Goal: Task Accomplishment & Management: Use online tool/utility

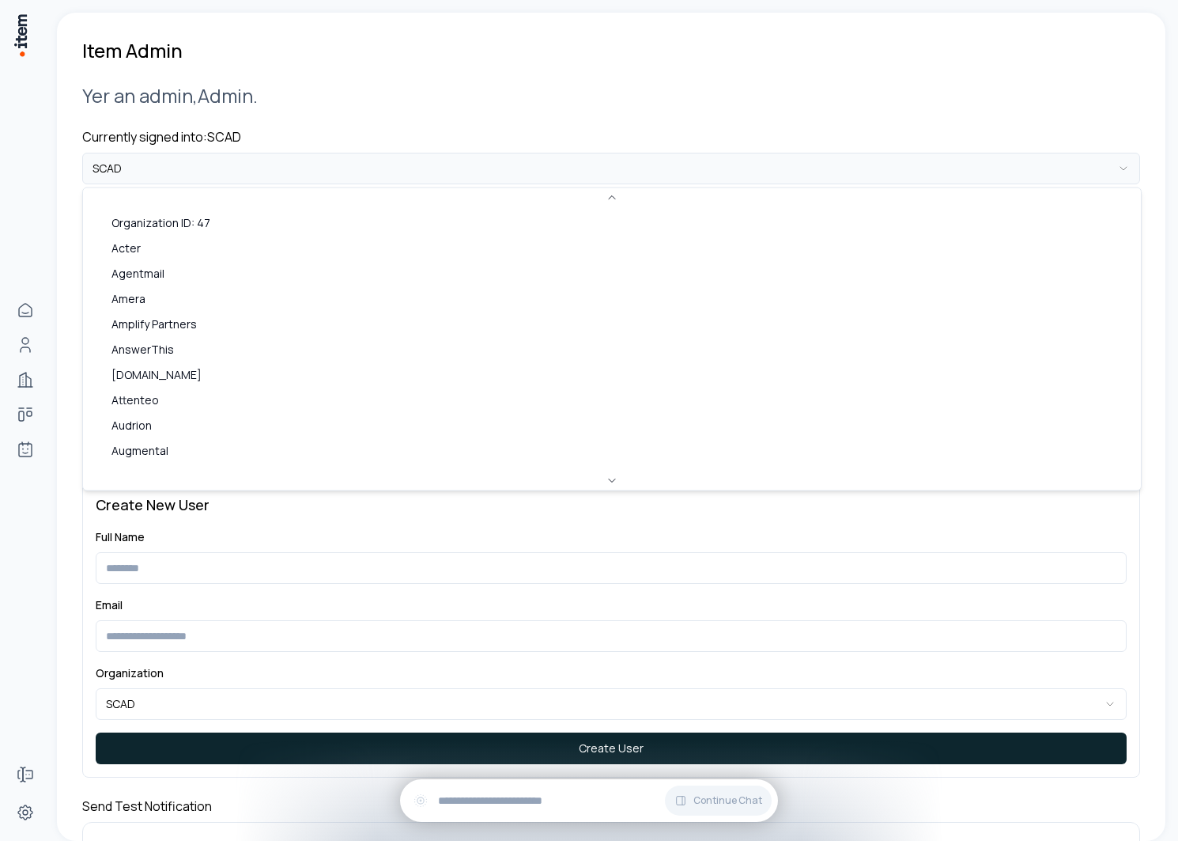
click at [444, 179] on html "**********" at bounding box center [589, 420] width 1178 height 841
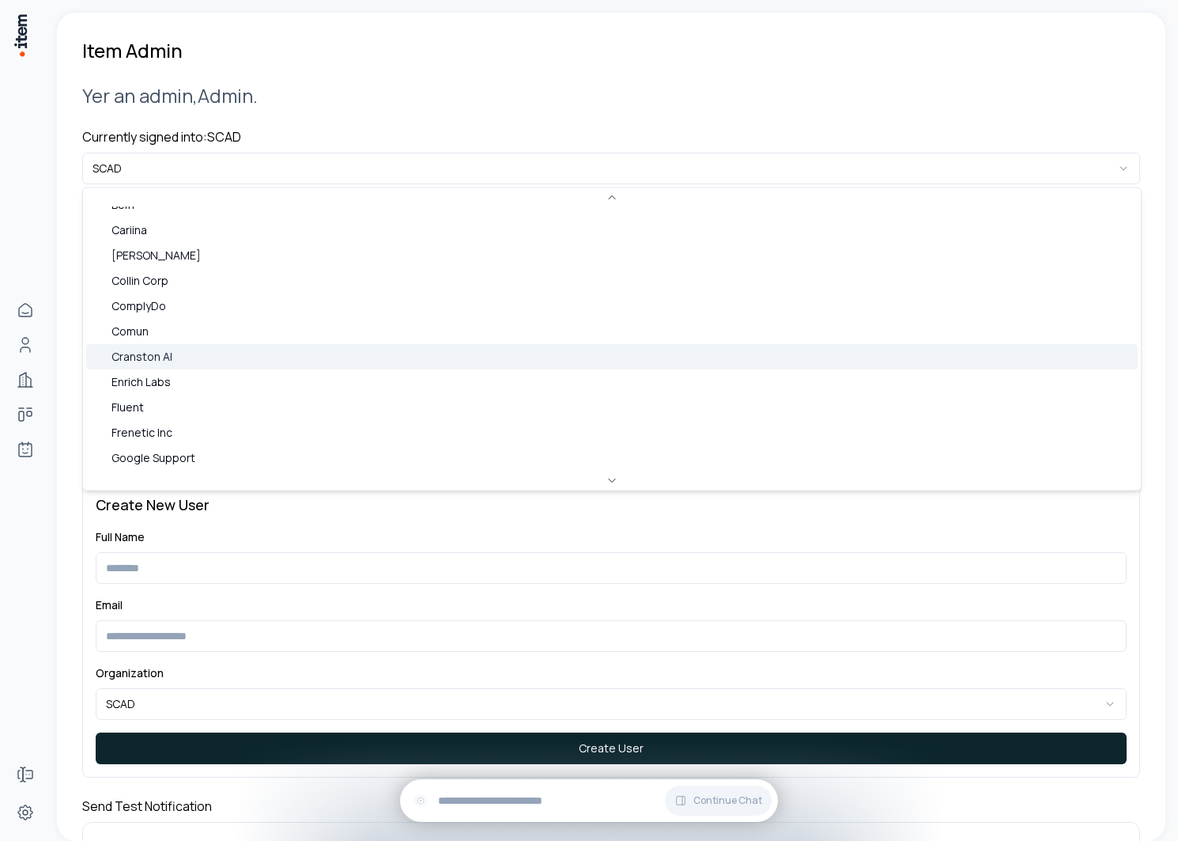
scroll to position [314, 0]
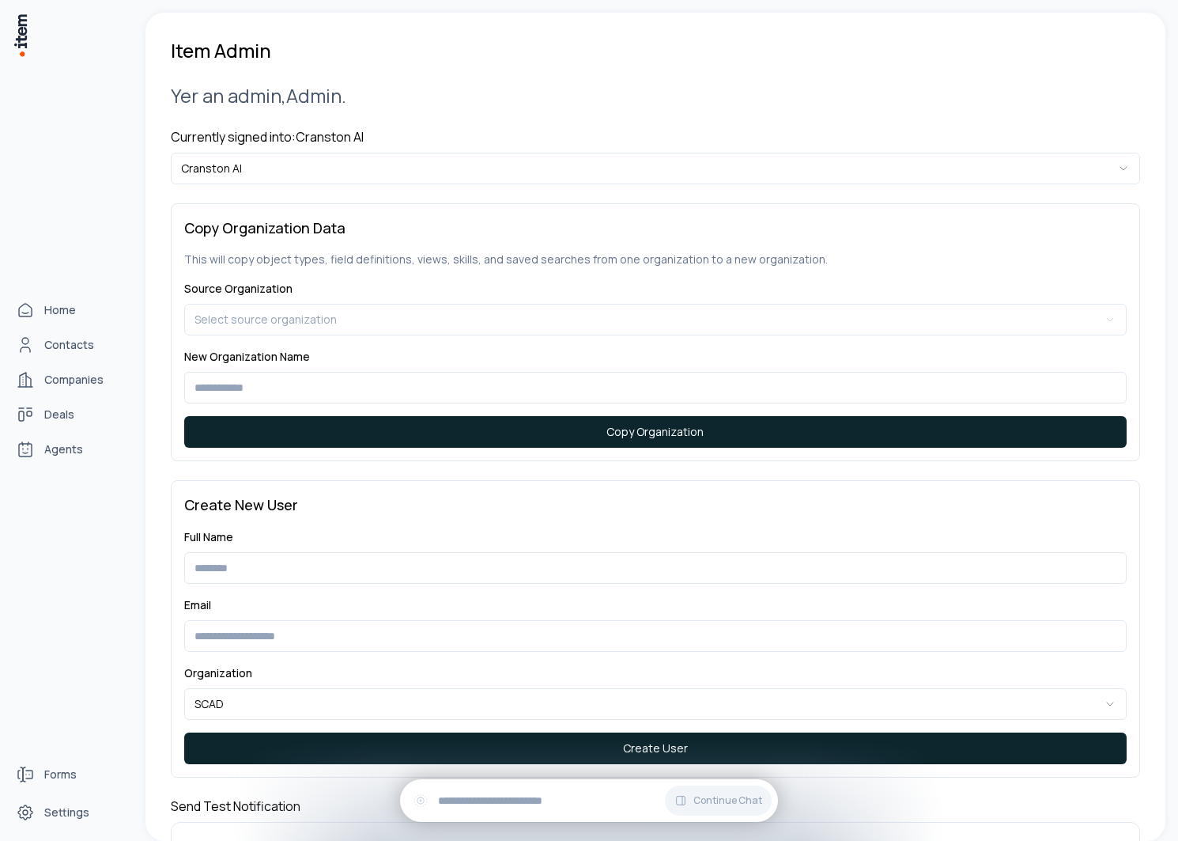
click at [6, 473] on div "Home Contacts Companies Deals Agents" at bounding box center [69, 379] width 139 height 758
click at [28, 460] on link "Agents" at bounding box center [69, 449] width 120 height 32
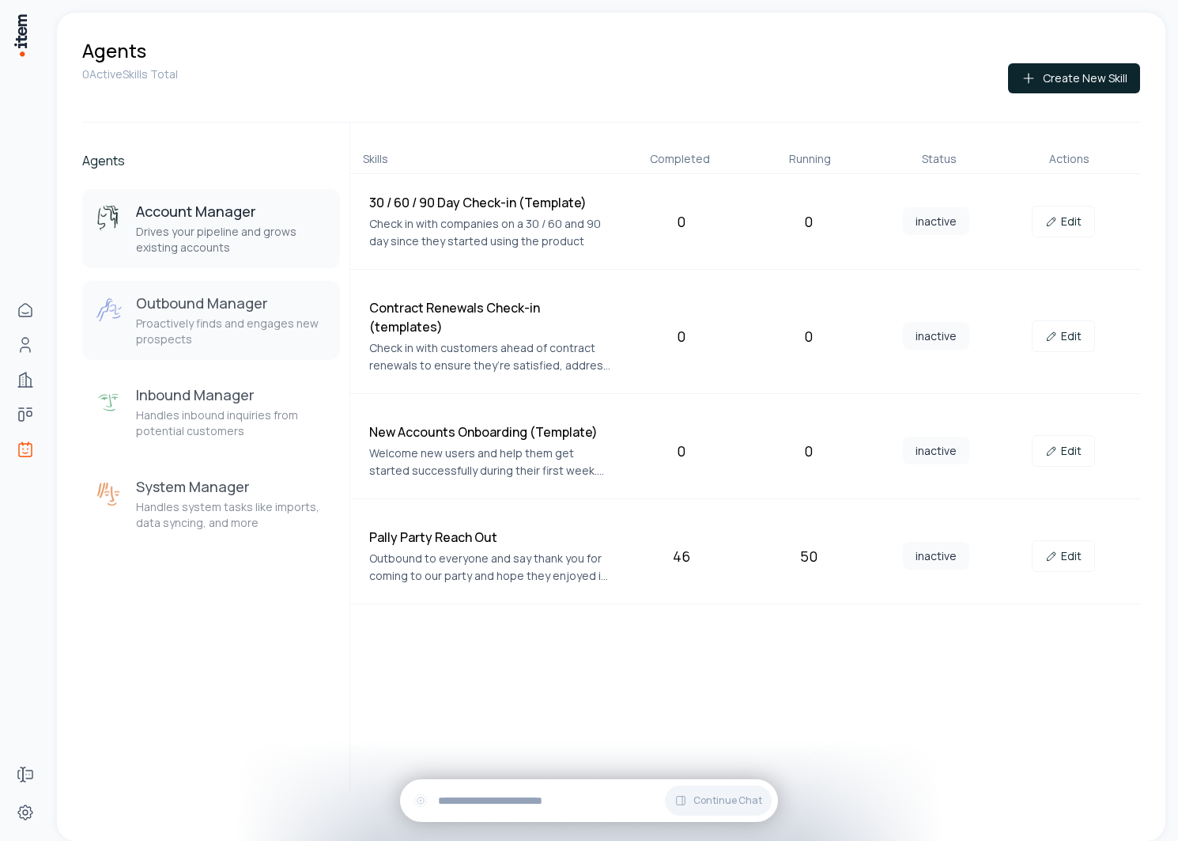
click at [221, 331] on p "Proactively finds and engages new prospects" at bounding box center [231, 332] width 191 height 32
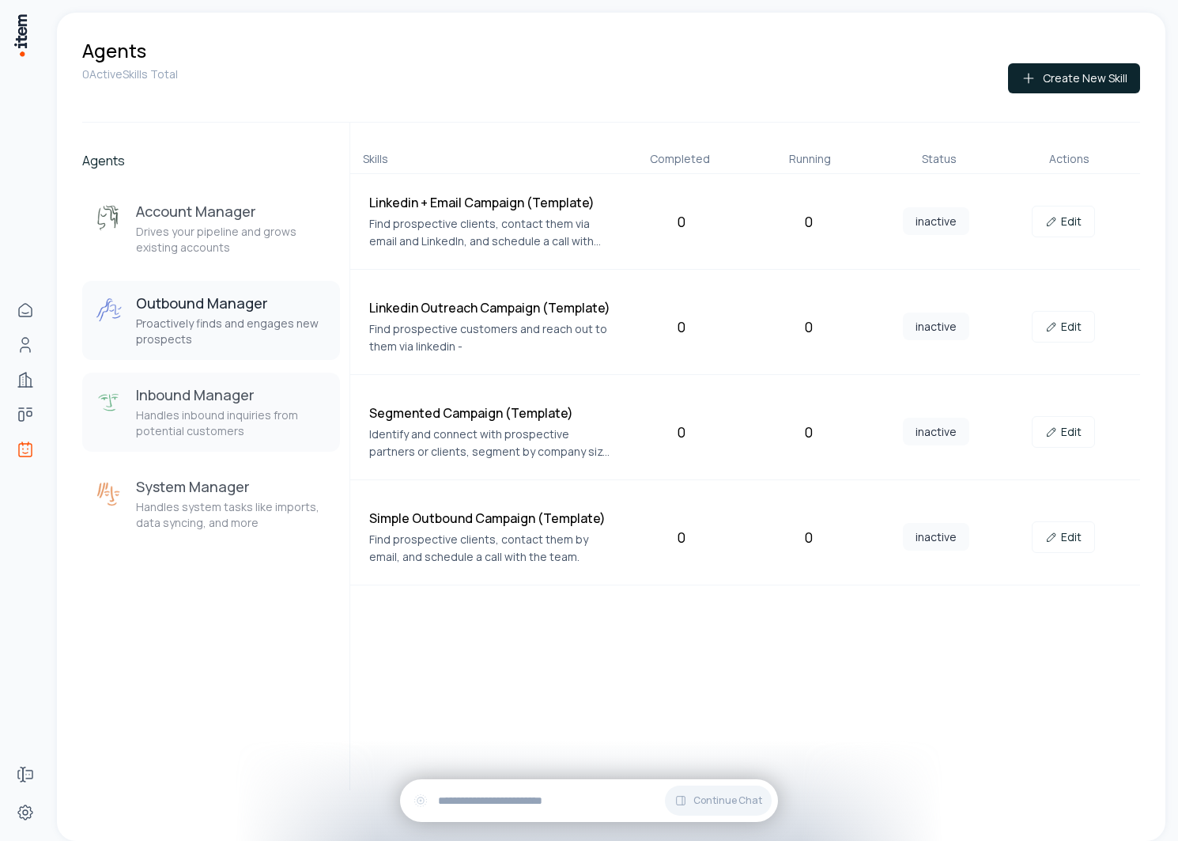
click at [232, 406] on div "Inbound Manager Handles inbound inquiries from potential customers" at bounding box center [231, 412] width 191 height 54
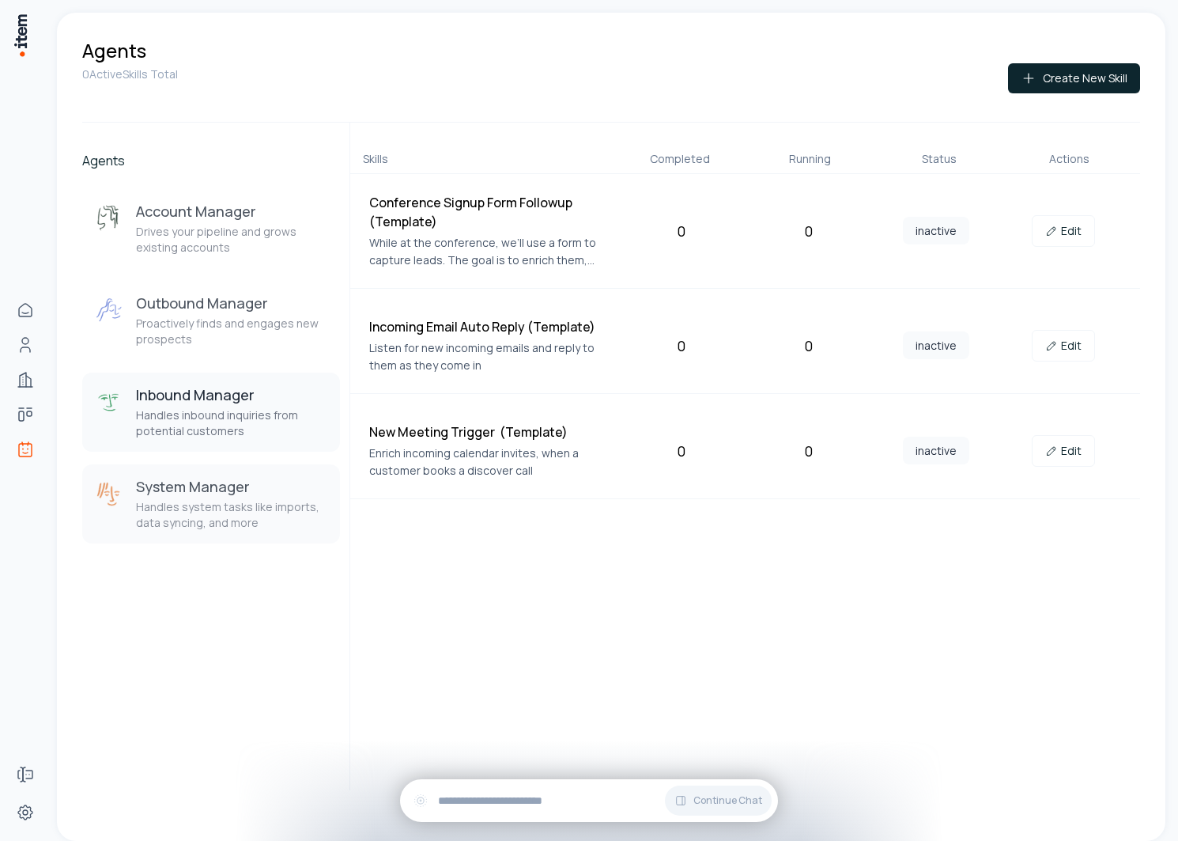
click at [218, 516] on p "Handles system tasks like imports, data syncing, and more" at bounding box center [231, 515] width 191 height 32
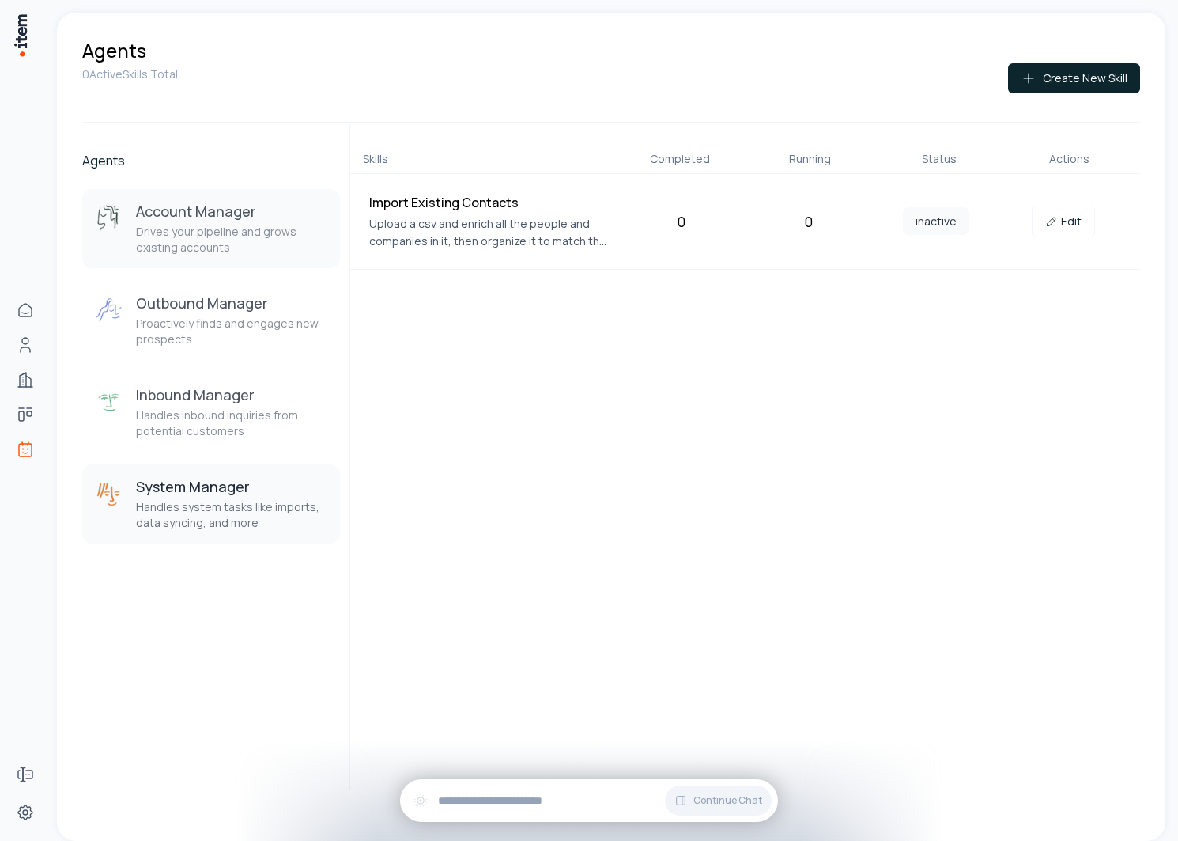
click at [252, 244] on p "Drives your pipeline and grows existing accounts" at bounding box center [231, 240] width 191 height 32
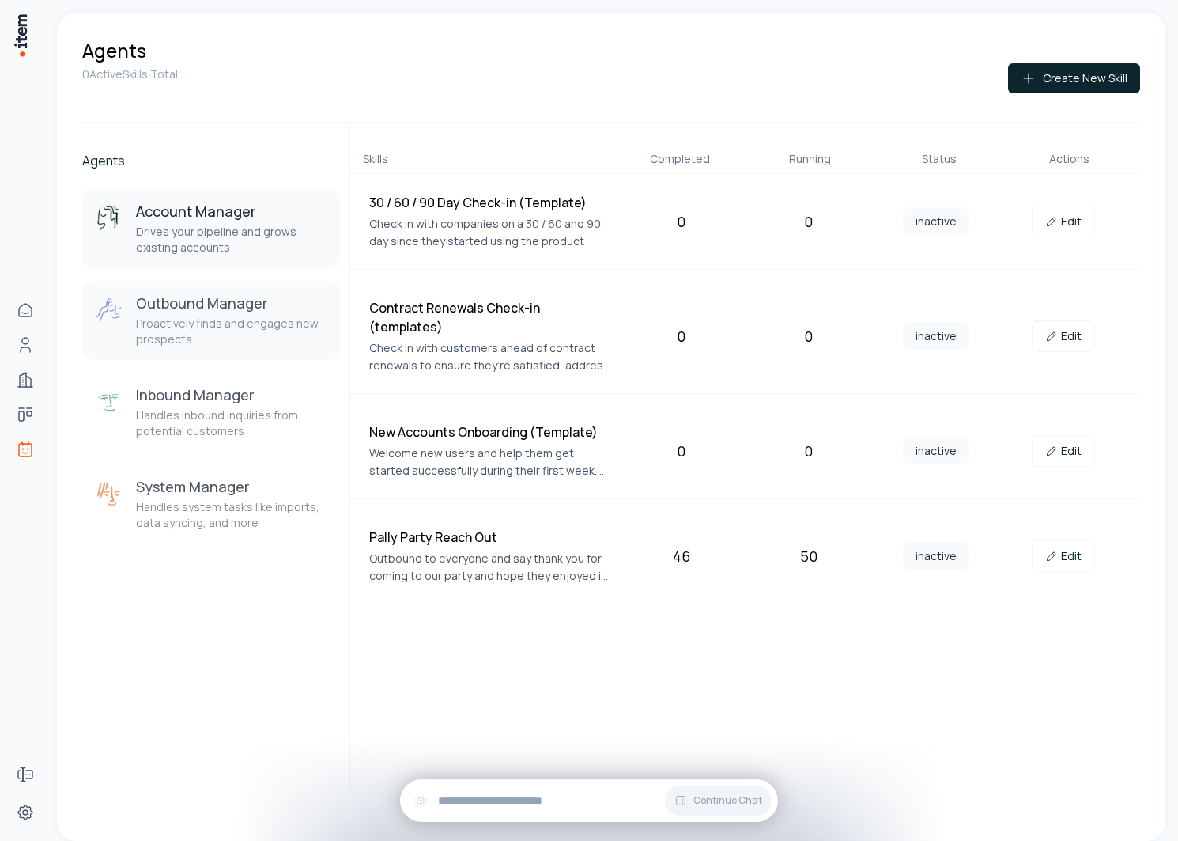
click at [217, 294] on h3 "Outbound Manager" at bounding box center [231, 302] width 191 height 19
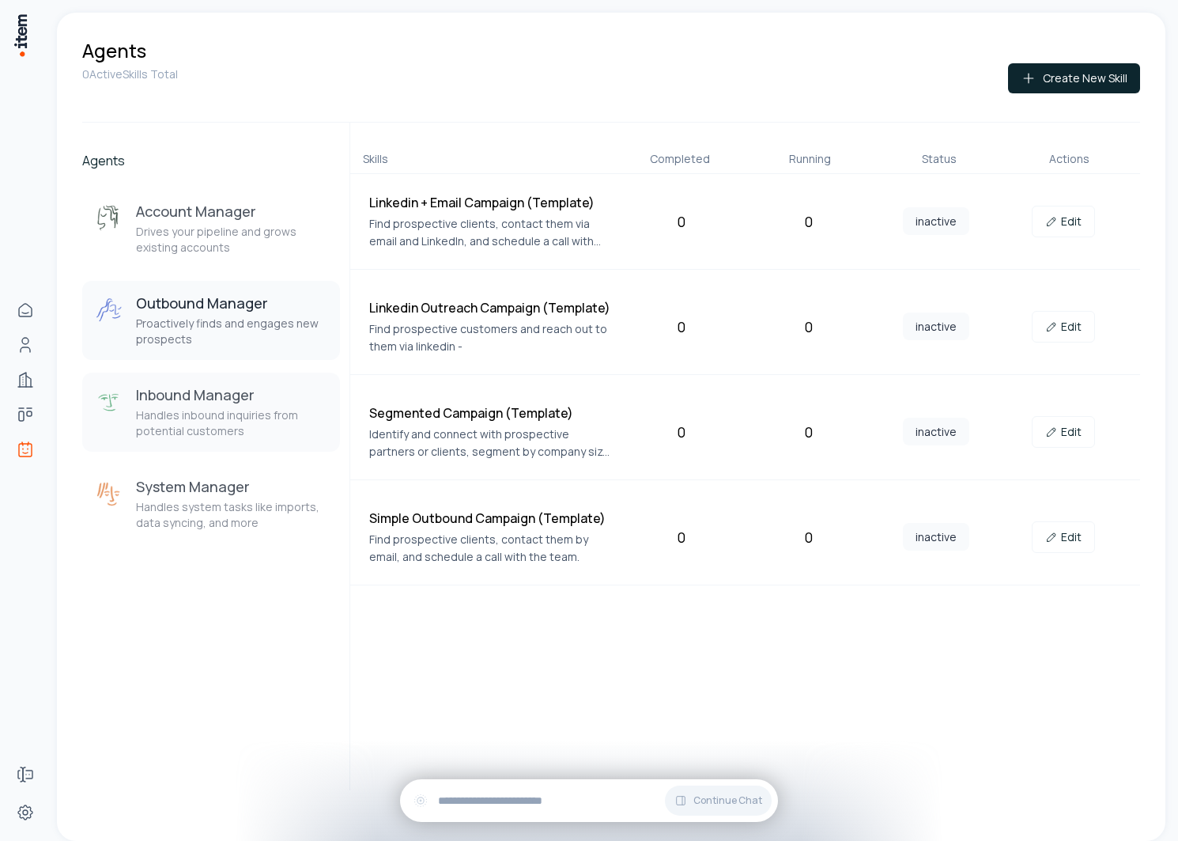
click at [203, 382] on button "Inbound Manager Handles inbound inquiries from potential customers" at bounding box center [211, 412] width 258 height 79
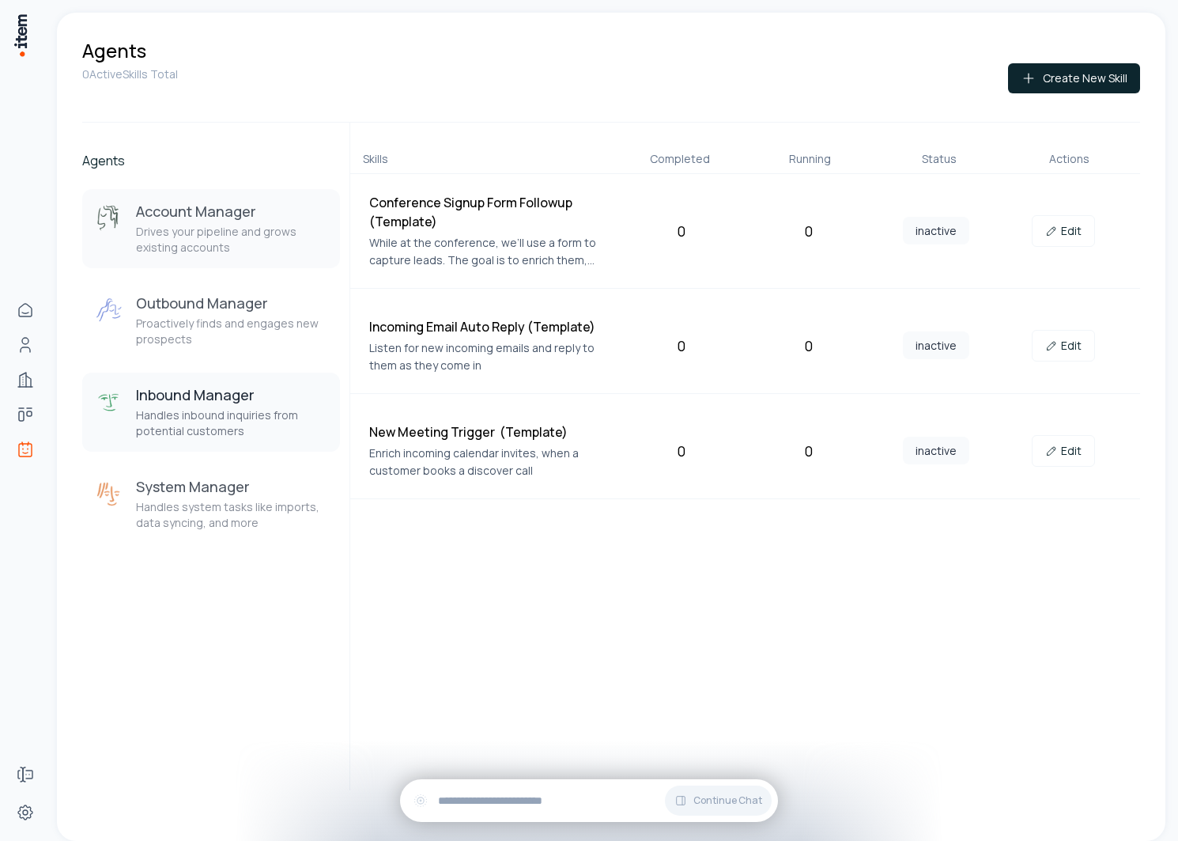
click at [203, 202] on h3 "Account Manager" at bounding box center [231, 211] width 191 height 19
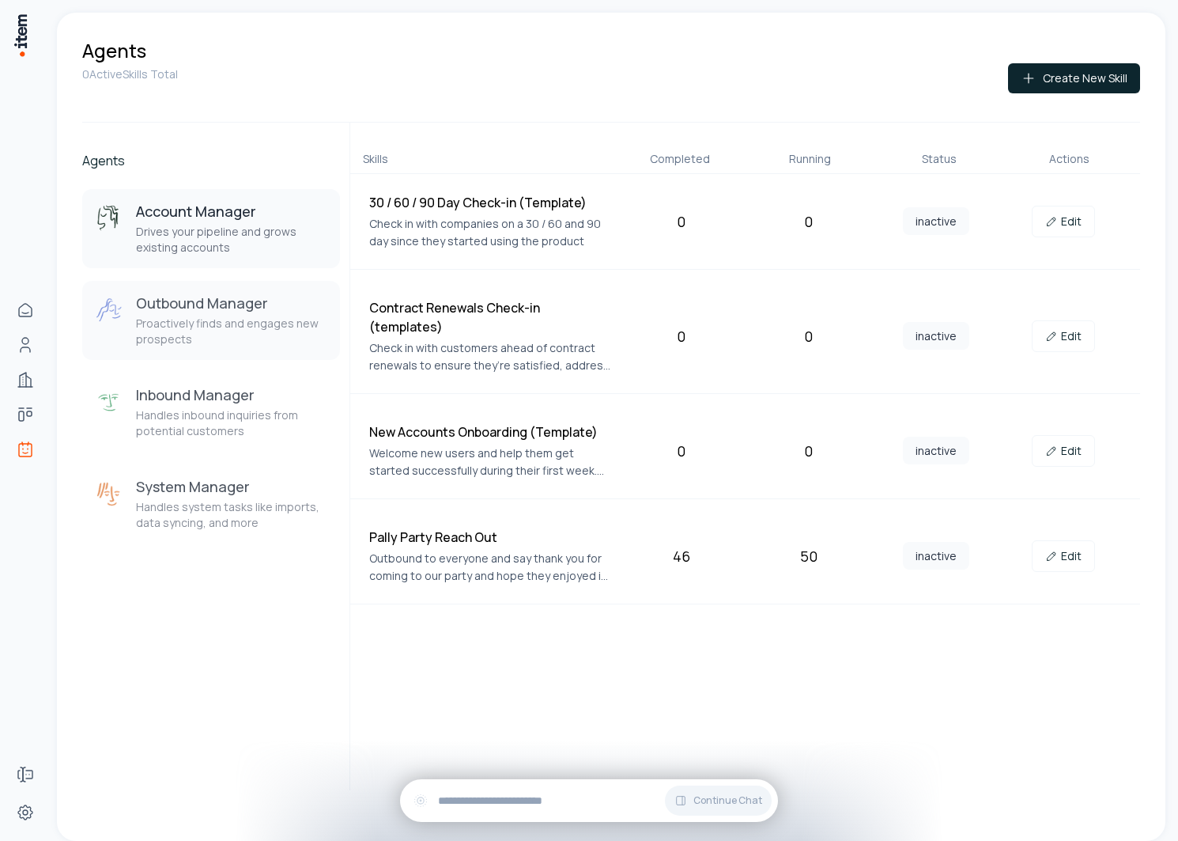
click at [205, 286] on button "Outbound Manager Proactively finds and engages new prospects" at bounding box center [211, 320] width 258 height 79
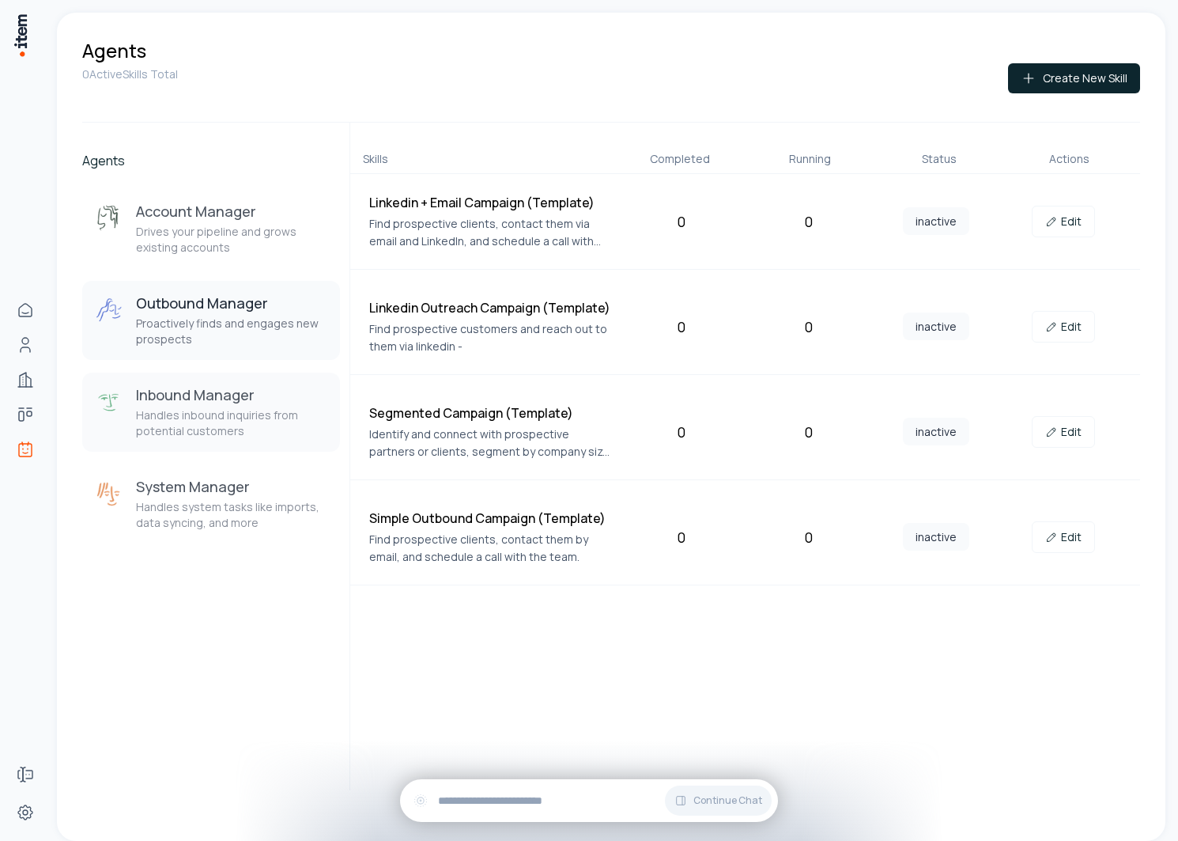
click at [199, 380] on button "Inbound Manager Handles inbound inquiries from potential customers" at bounding box center [211, 412] width 258 height 79
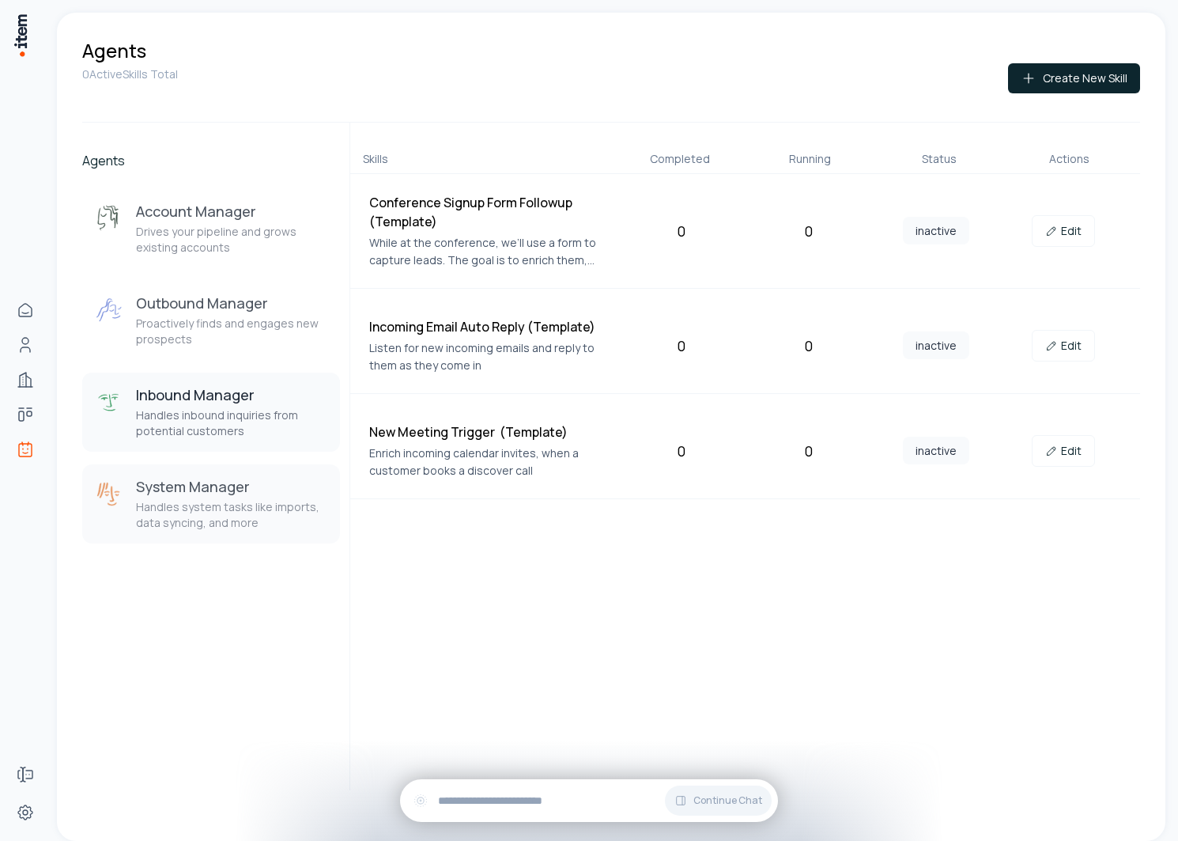
click at [188, 524] on p "Handles system tasks like imports, data syncing, and more" at bounding box center [231, 515] width 191 height 32
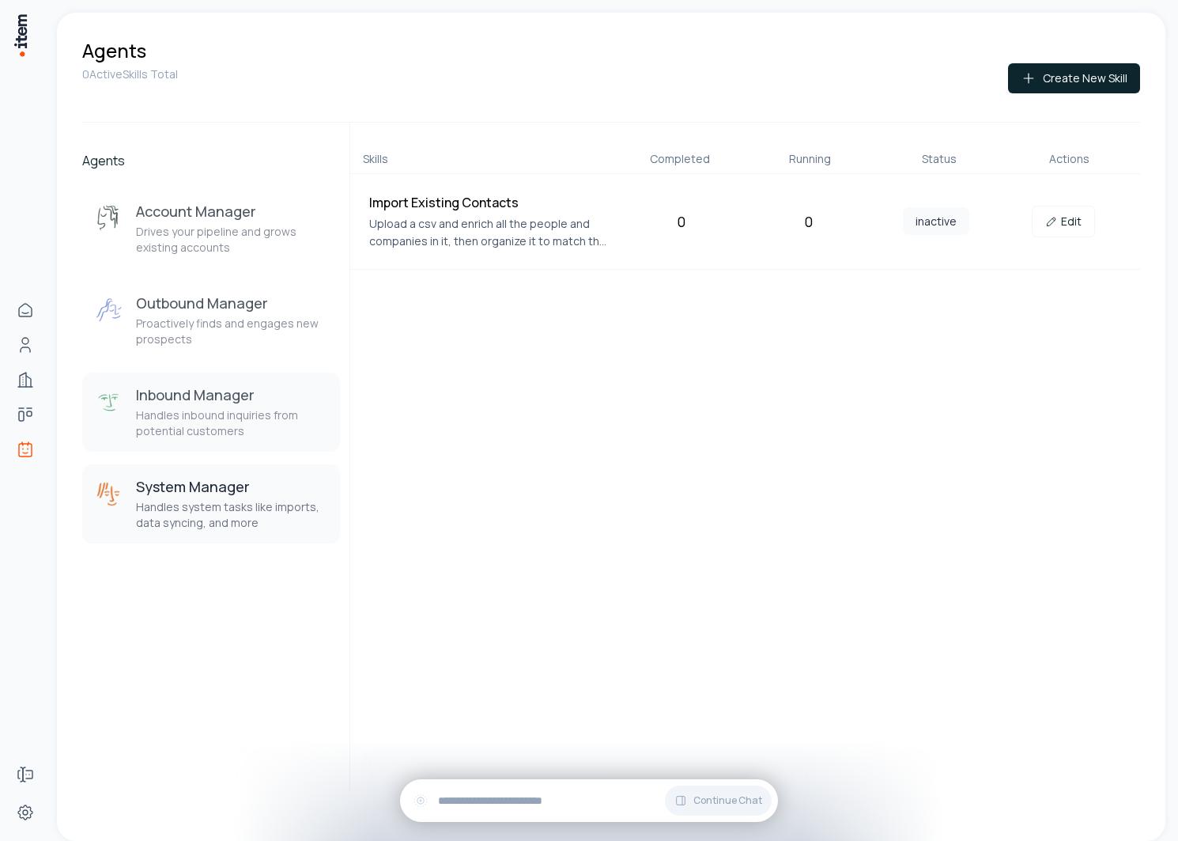
click at [188, 405] on div "Inbound Manager Handles inbound inquiries from potential customers" at bounding box center [231, 412] width 191 height 54
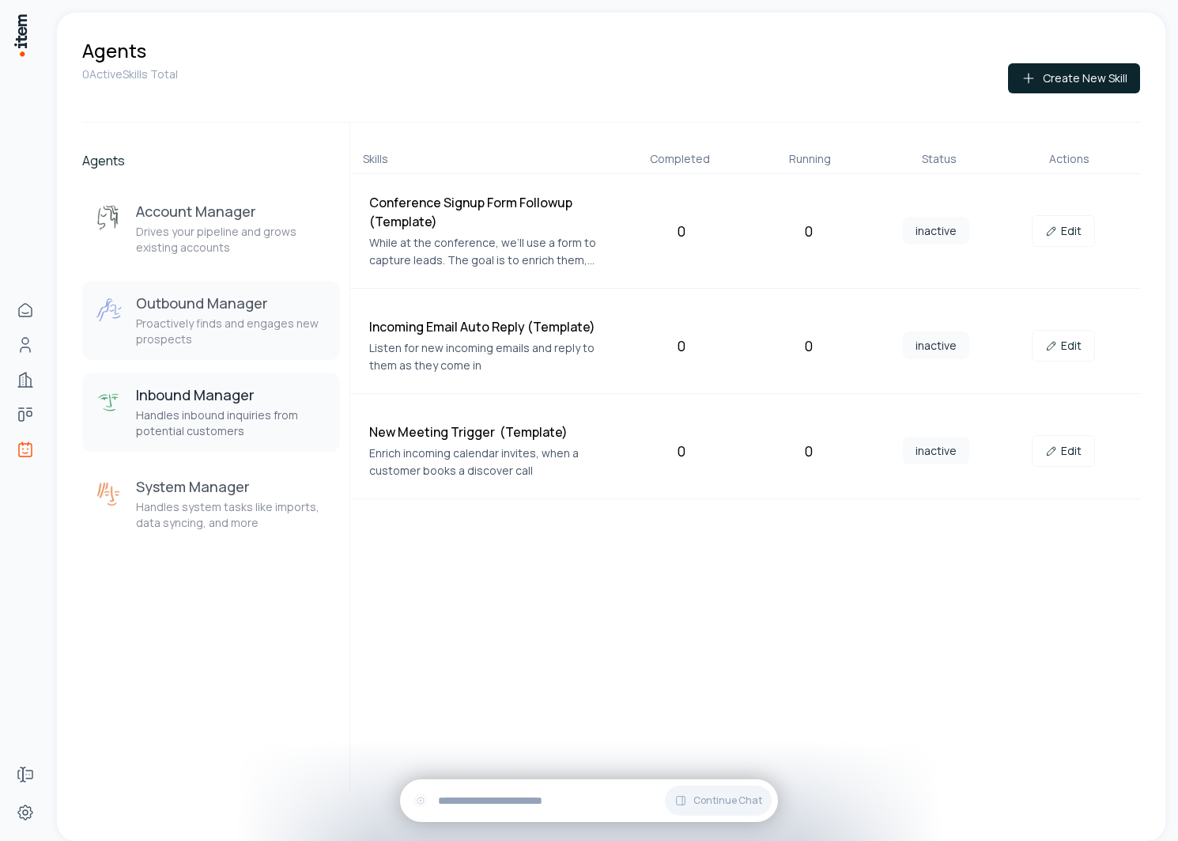
click at [230, 297] on h3 "Outbound Manager" at bounding box center [231, 302] width 191 height 19
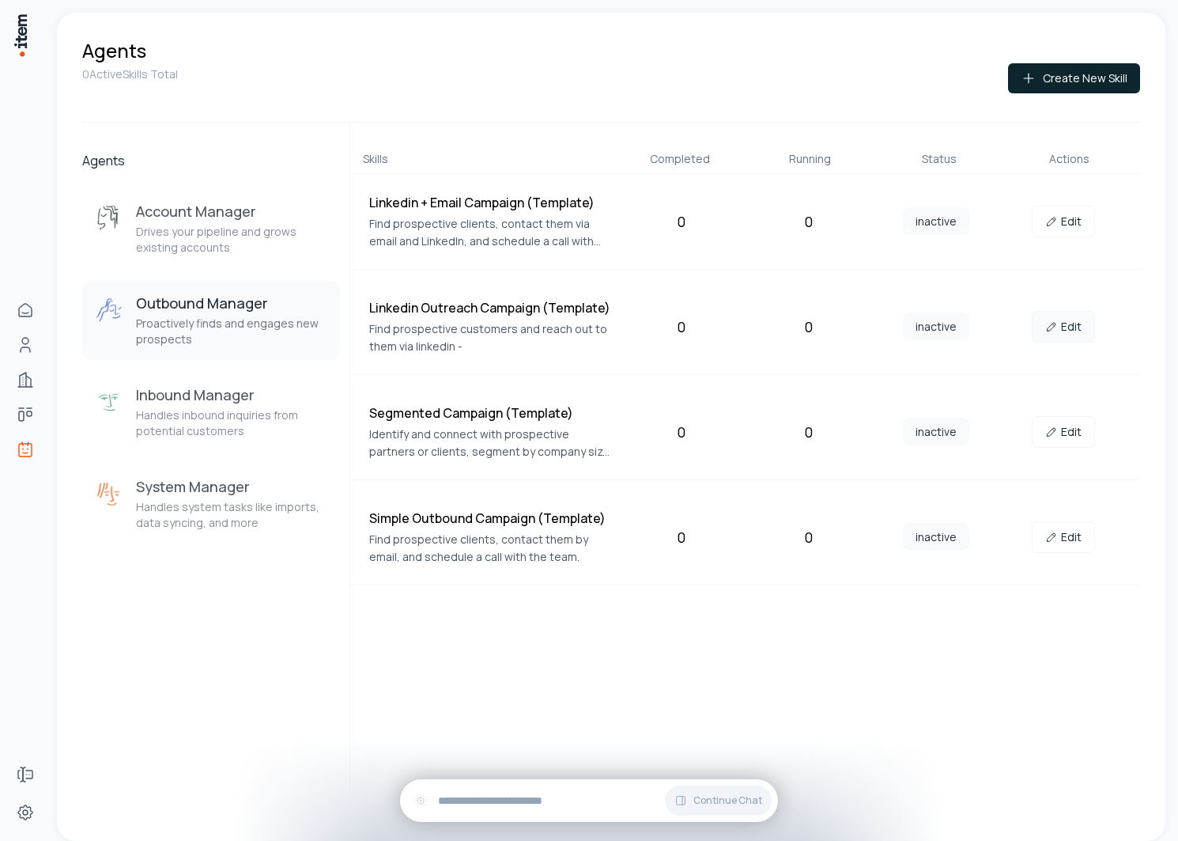
click at [1055, 314] on link "Edit" at bounding box center [1063, 327] width 63 height 32
click at [1085, 226] on link "Edit" at bounding box center [1063, 222] width 63 height 32
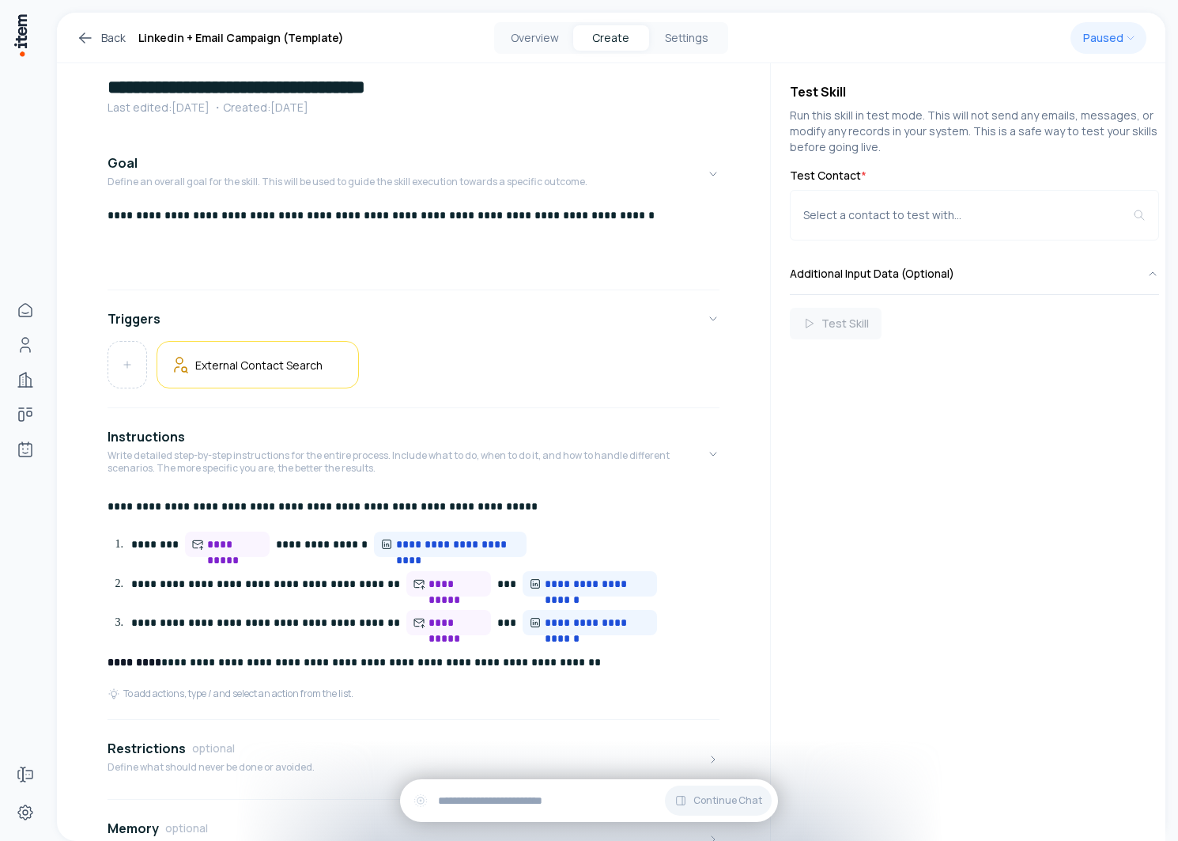
scroll to position [40, 0]
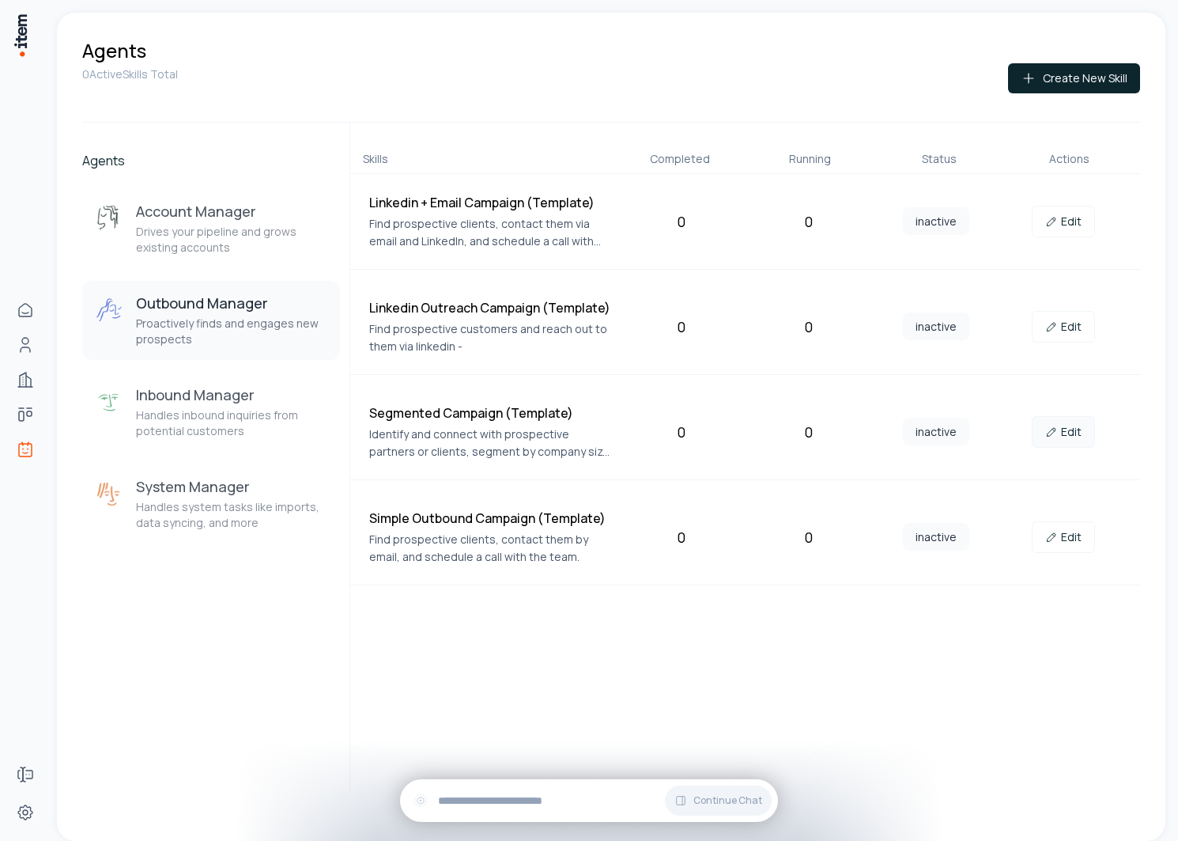
click at [1063, 434] on link "Edit" at bounding box center [1063, 432] width 63 height 32
click at [242, 239] on p "Drives your pipeline and grows existing accounts" at bounding box center [231, 240] width 191 height 32
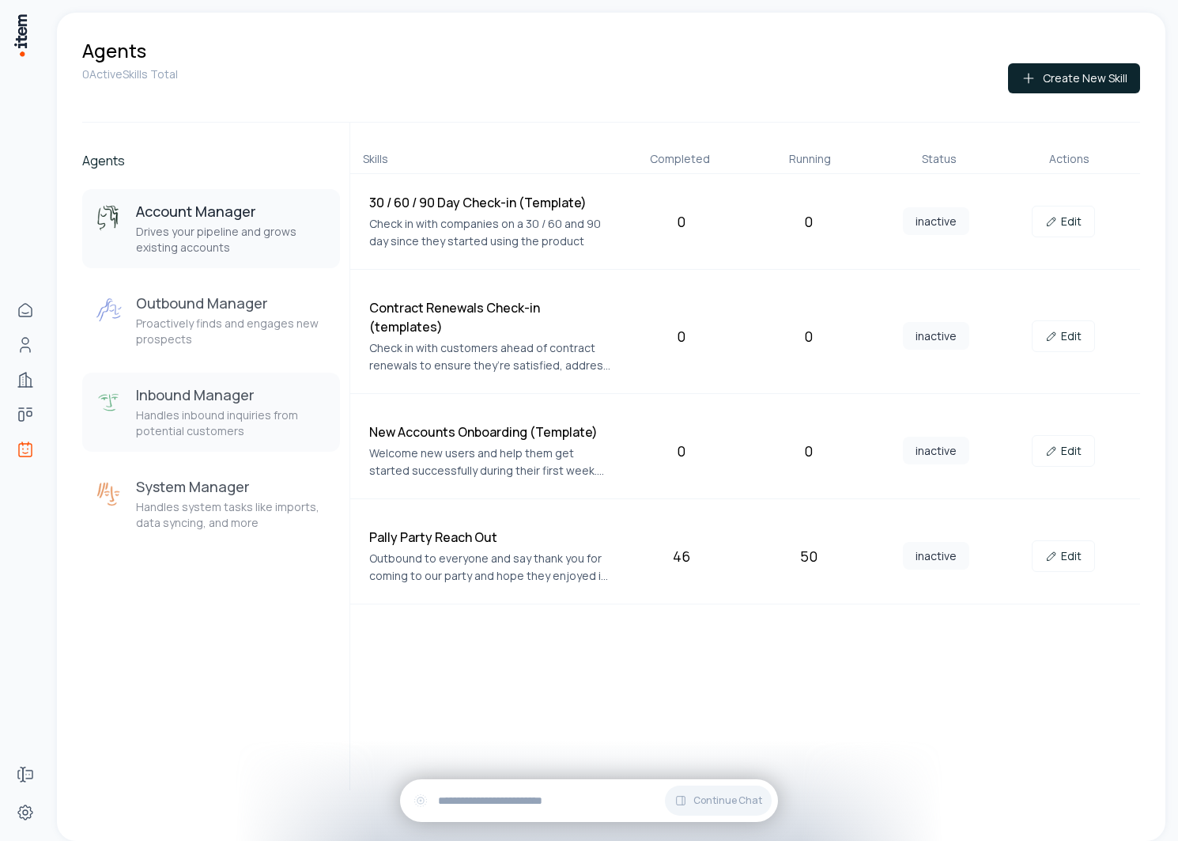
click at [195, 429] on p "Handles inbound inquiries from potential customers" at bounding box center [231, 423] width 191 height 32
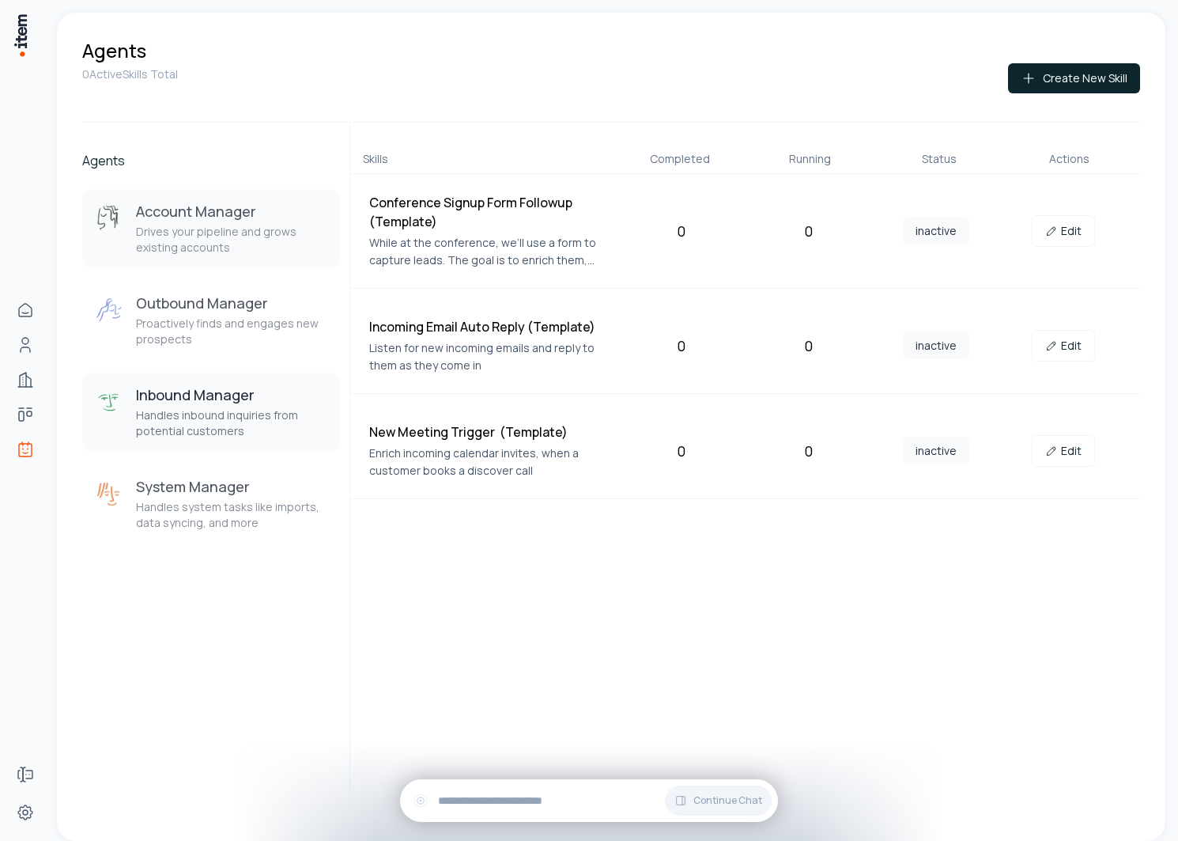
click at [259, 238] on p "Drives your pipeline and grows existing accounts" at bounding box center [231, 240] width 191 height 32
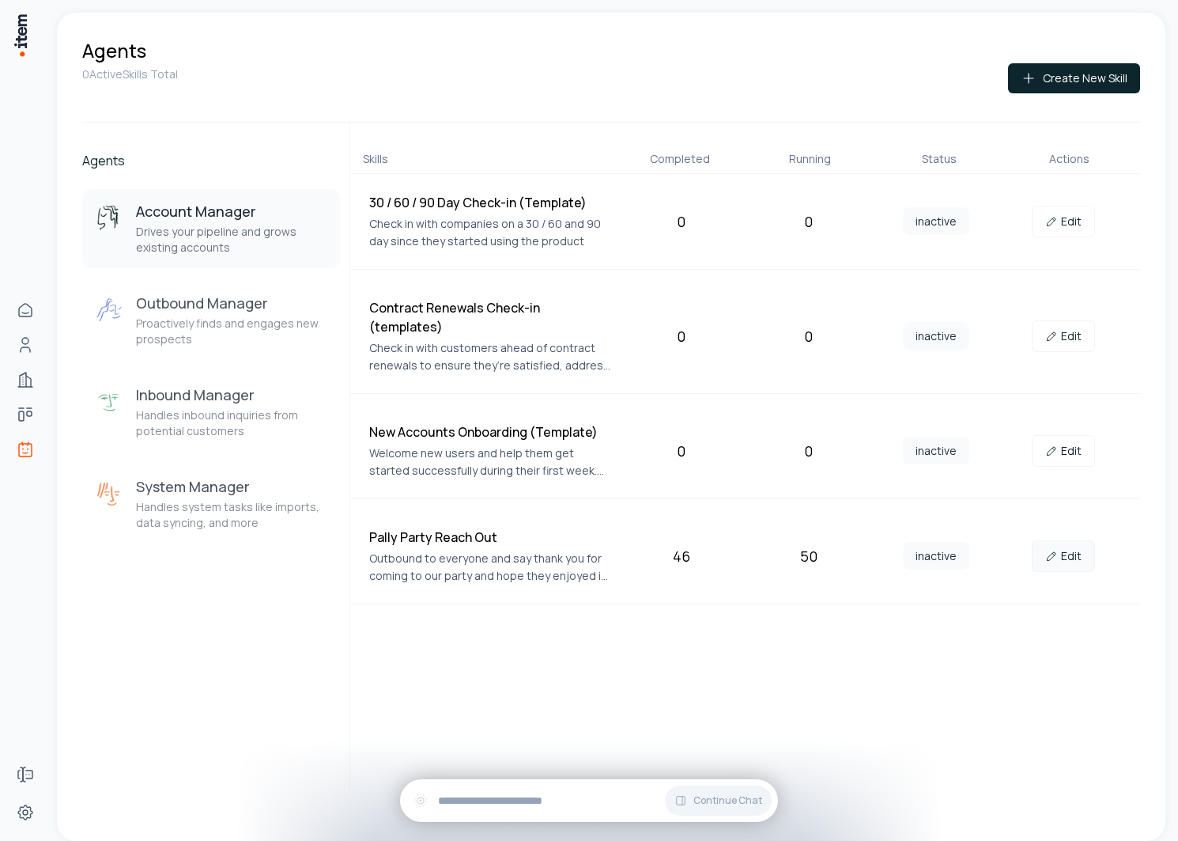
click at [1078, 543] on link "Edit" at bounding box center [1063, 556] width 63 height 32
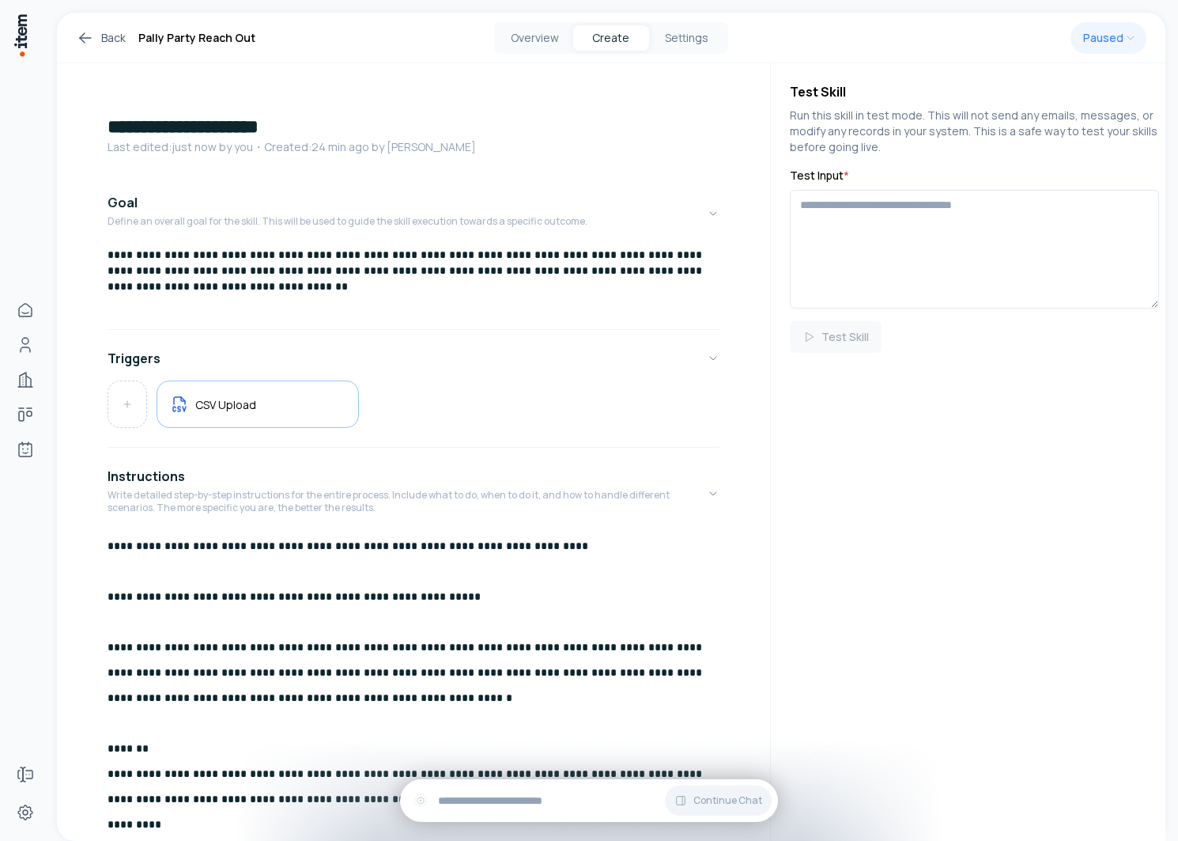
click at [551, 14] on div "Back Pally Party Reach Out Overview Create Settings Paused" at bounding box center [611, 38] width 1109 height 51
click at [542, 28] on button "Overview" at bounding box center [535, 37] width 76 height 25
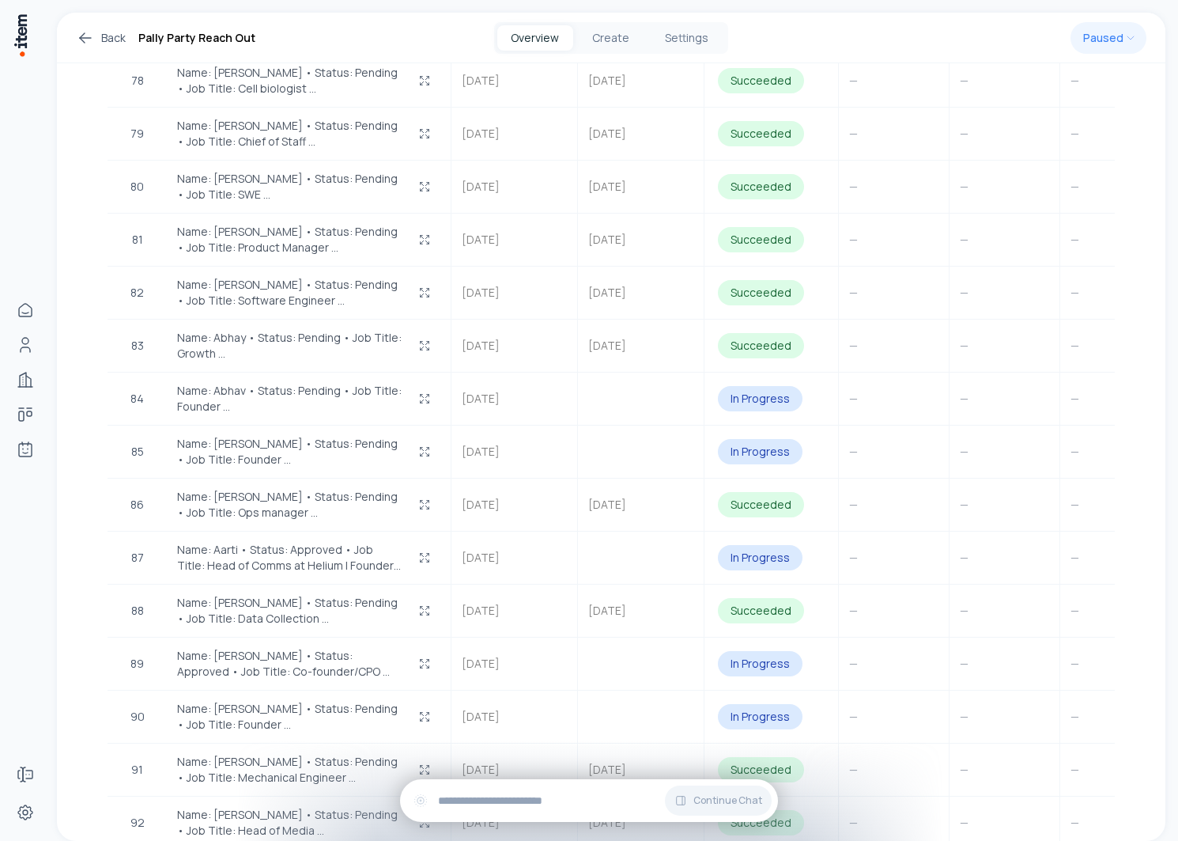
scroll to position [5075, 0]
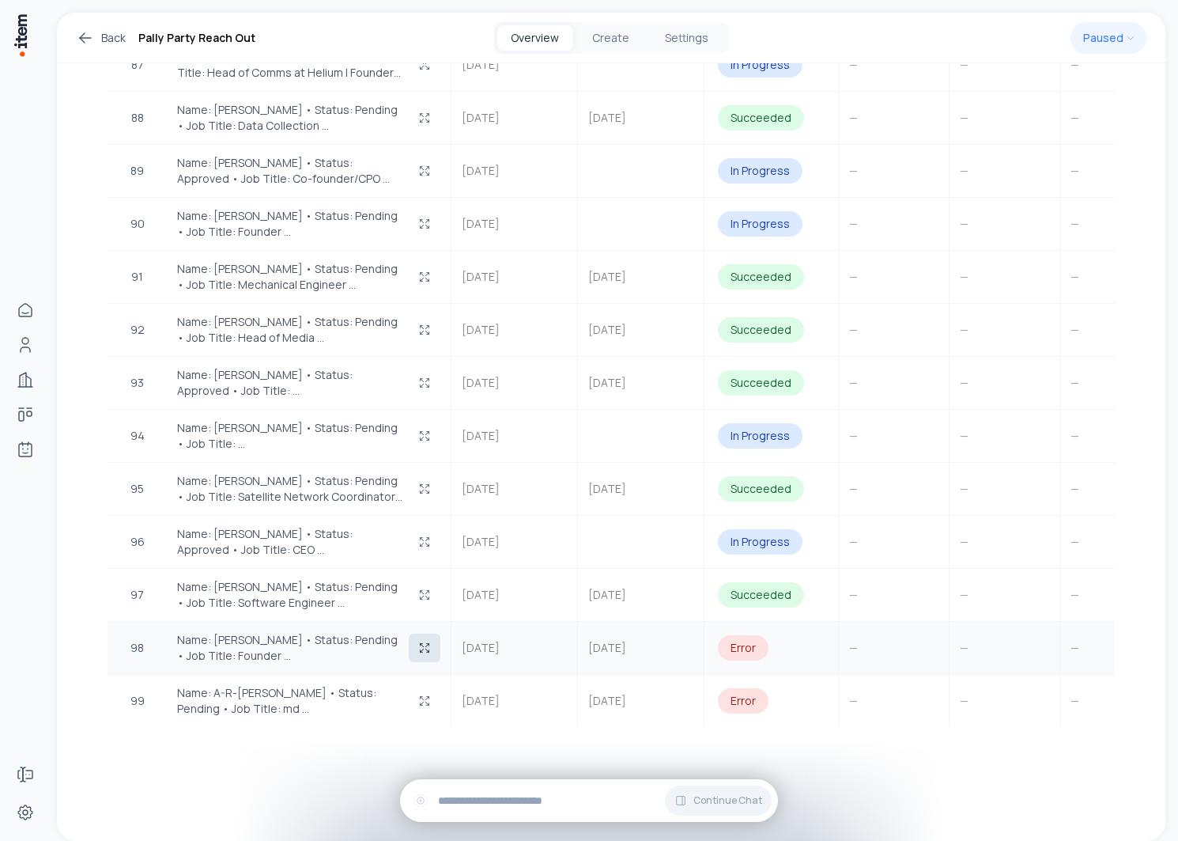
click at [414, 640] on button "button" at bounding box center [425, 648] width 32 height 28
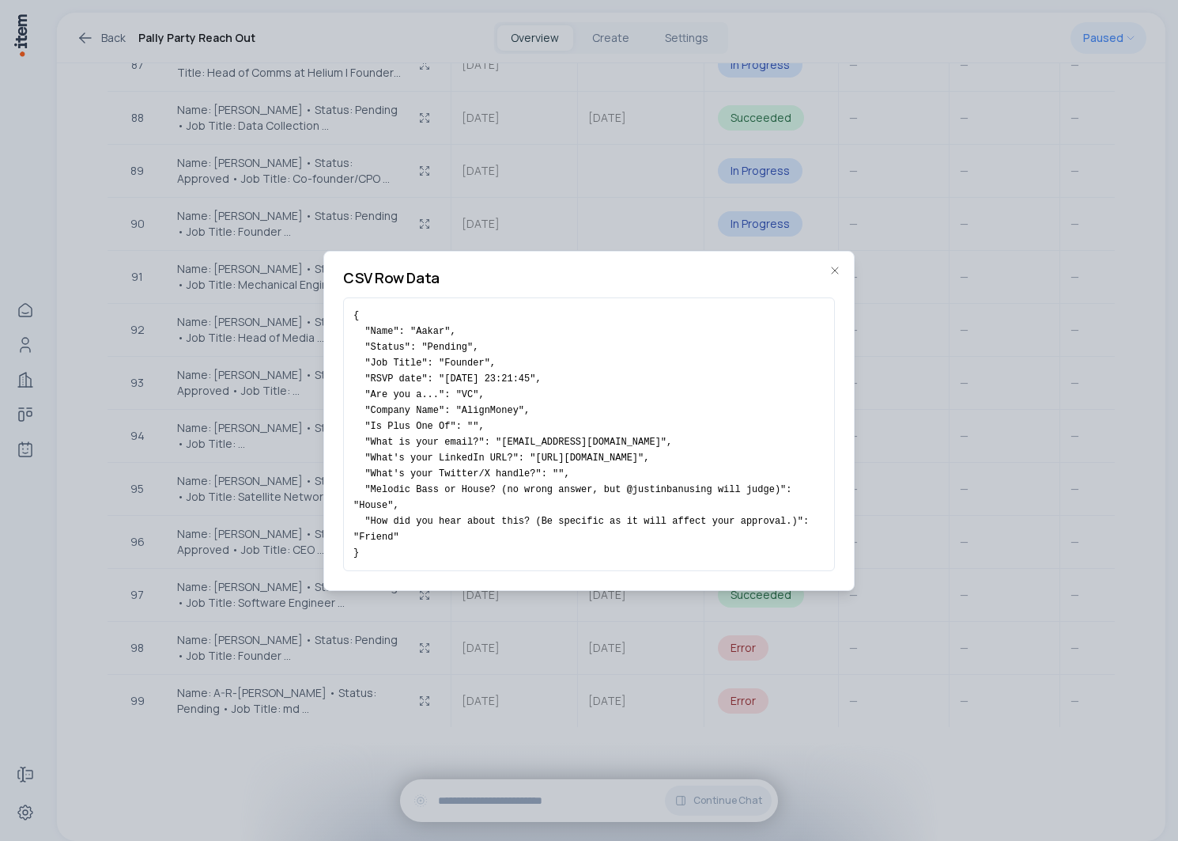
click at [239, 458] on div at bounding box center [589, 420] width 1178 height 841
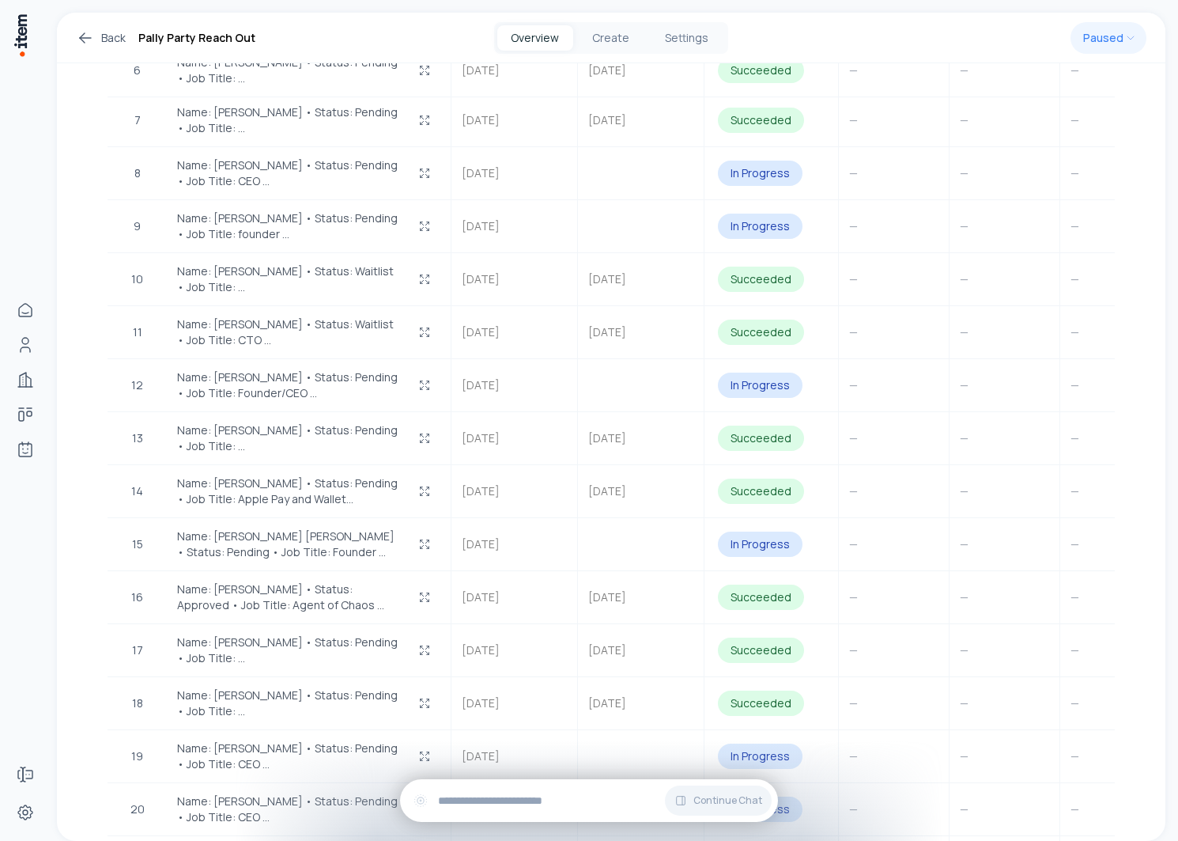
scroll to position [0, 0]
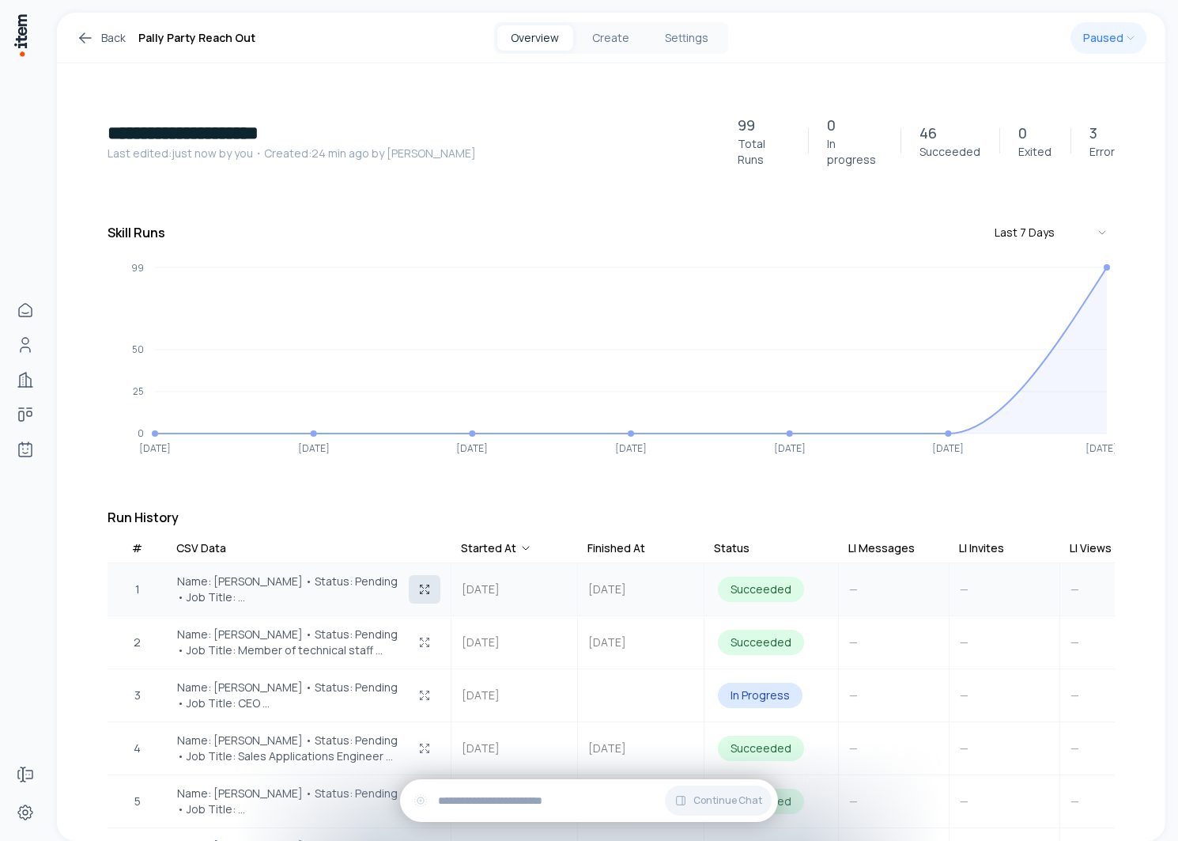
click at [429, 592] on icon "button" at bounding box center [428, 593] width 2 height 2
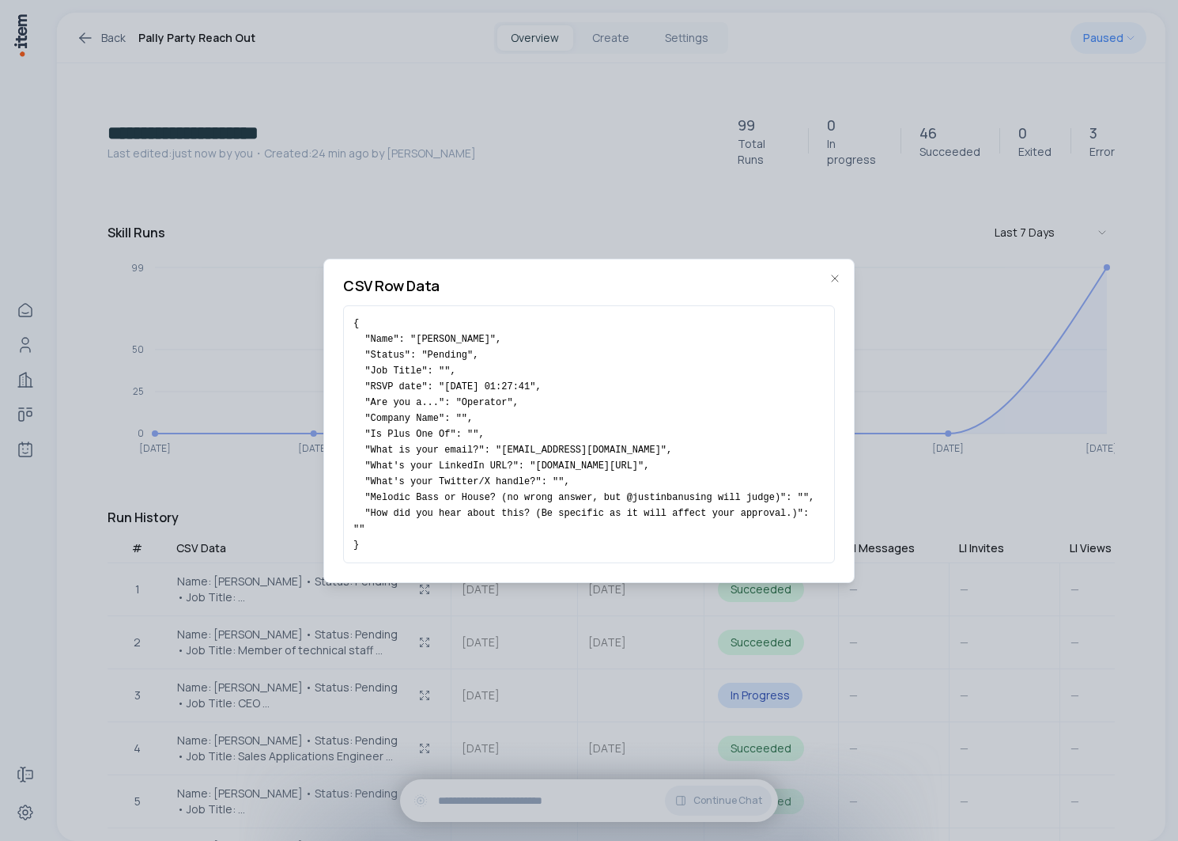
click at [262, 541] on div at bounding box center [589, 420] width 1178 height 841
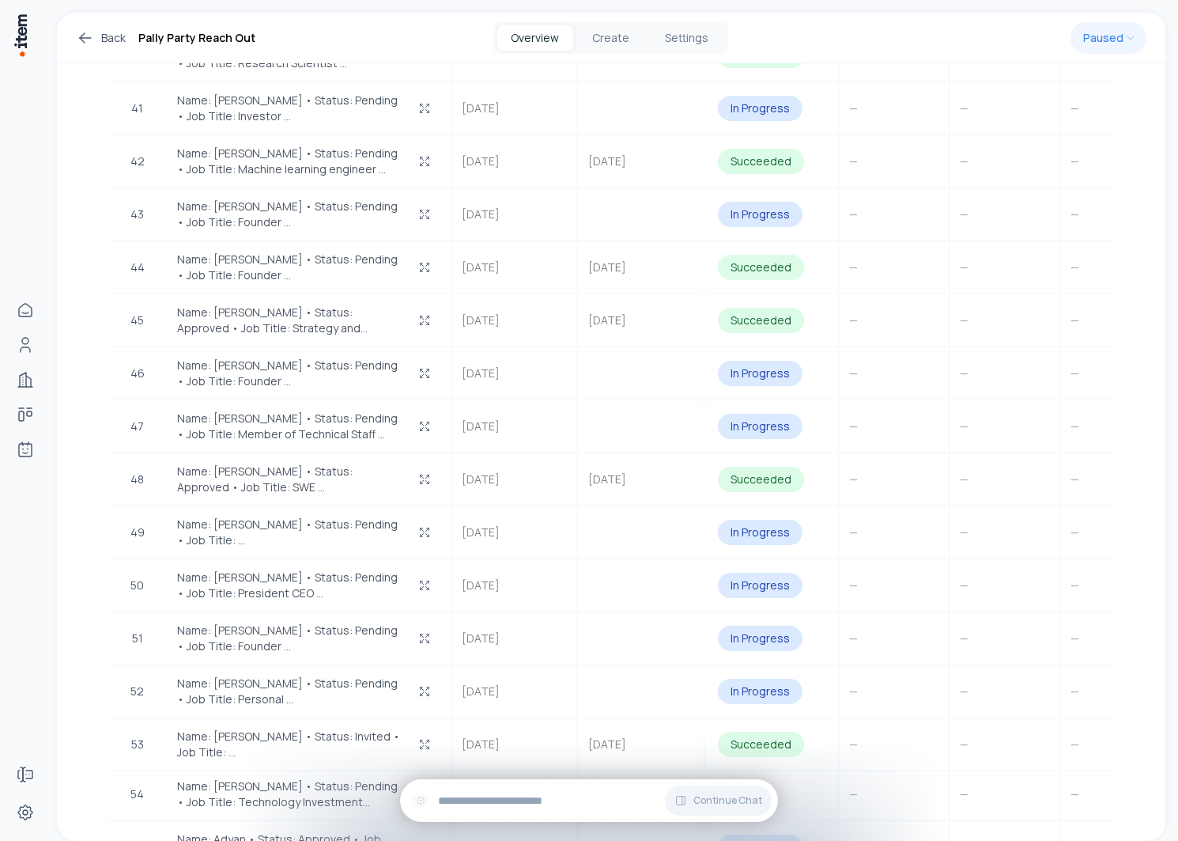
scroll to position [2746, 0]
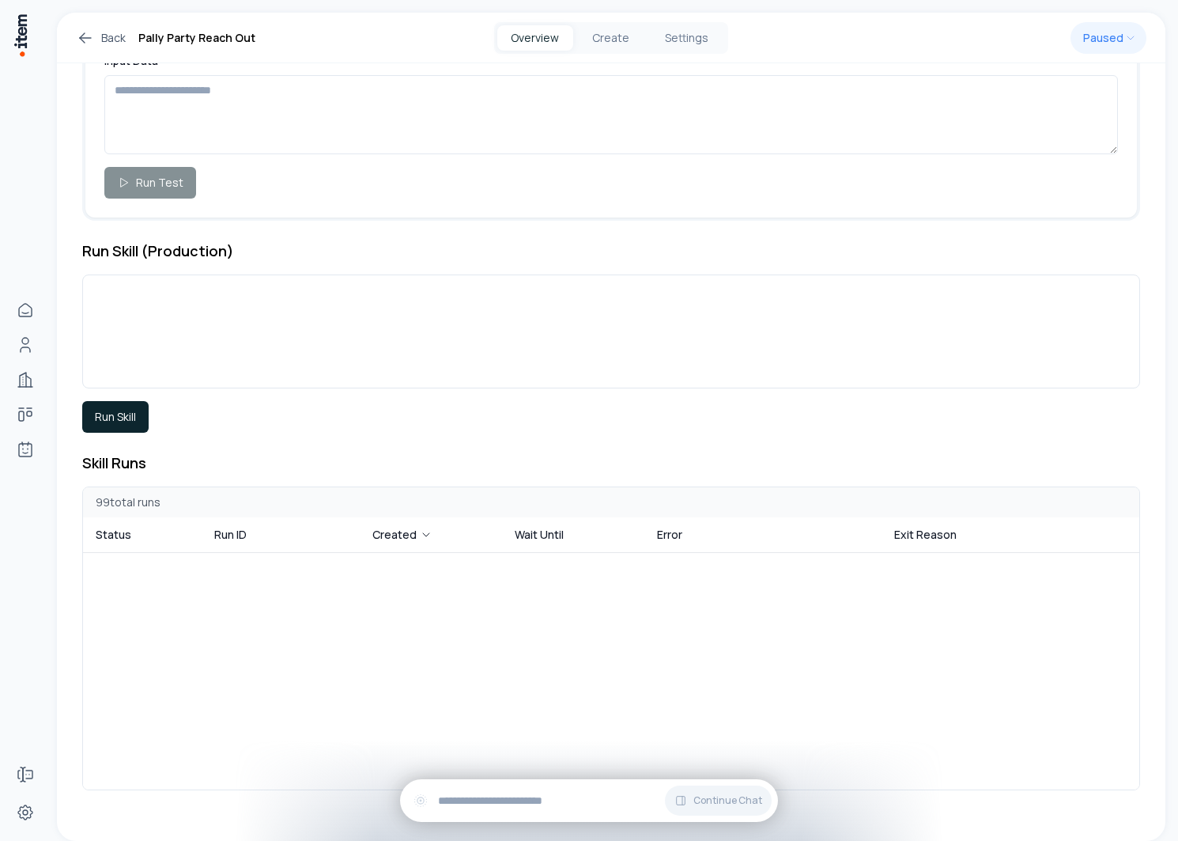
scroll to position [4549, 0]
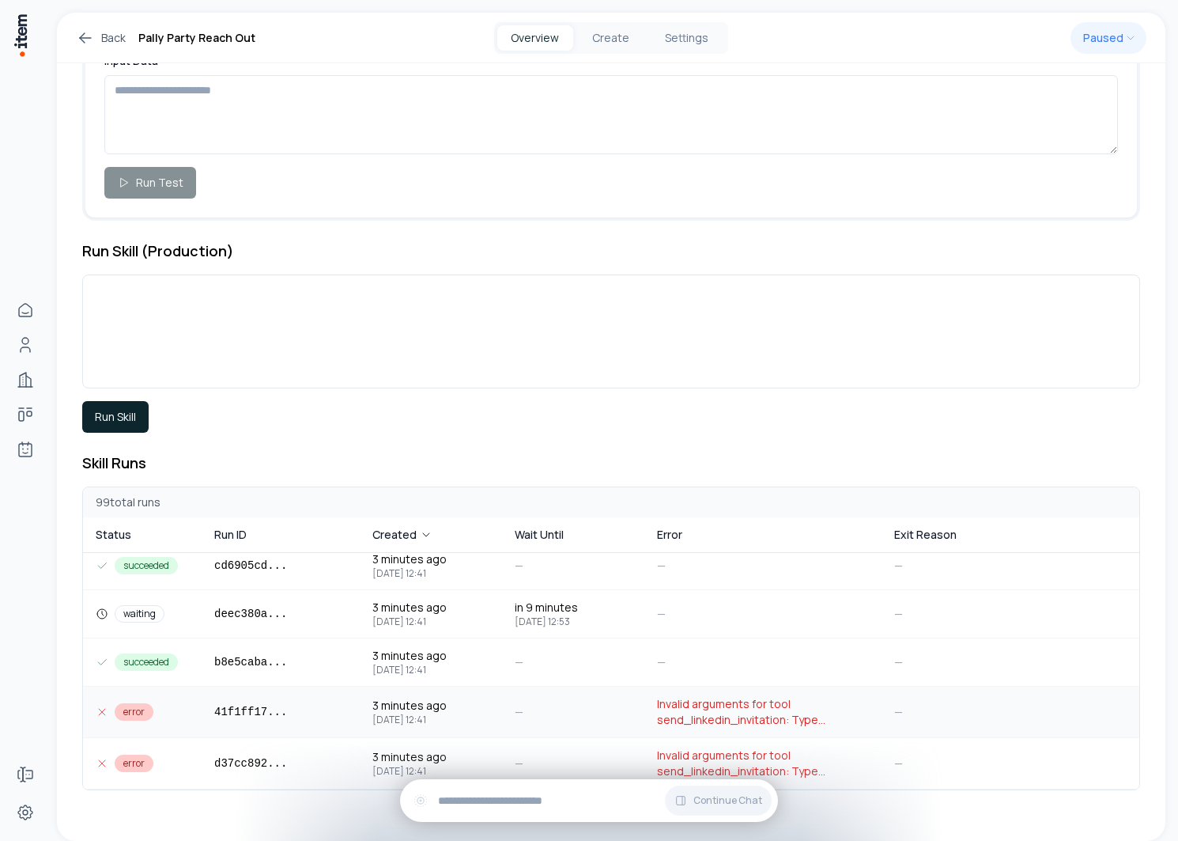
click at [692, 722] on span "Invalid arguments for tool send_linkedin_invitation: Type validation failed: Va…" at bounding box center [763, 712] width 212 height 32
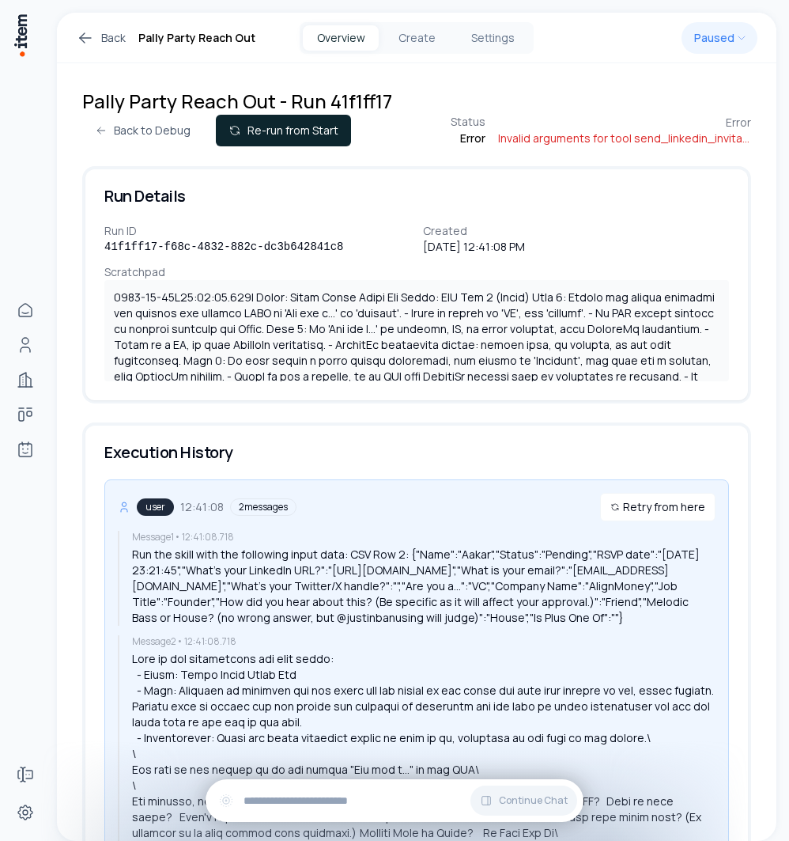
click at [616, 366] on div at bounding box center [416, 330] width 625 height 101
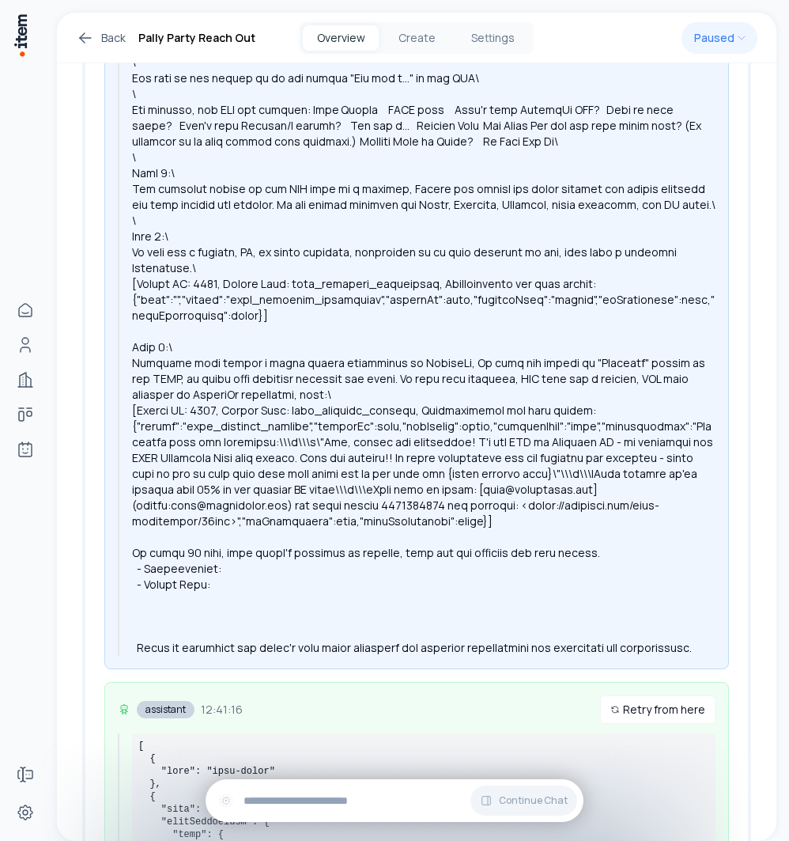
scroll to position [1263, 0]
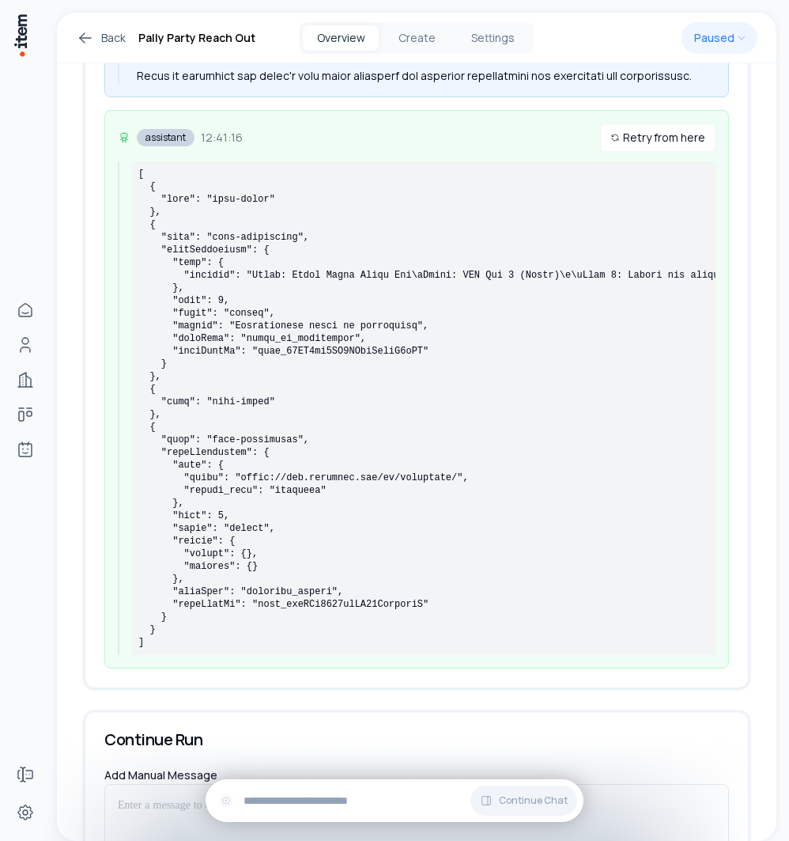
click at [395, 535] on pre at bounding box center [423, 408] width 571 height 481
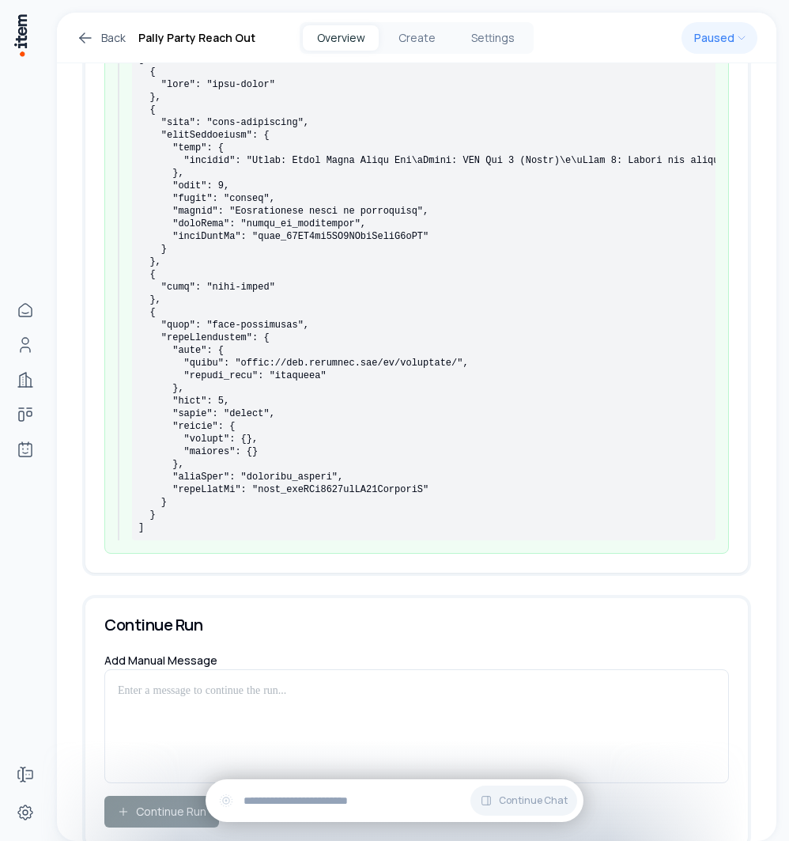
scroll to position [1381, 0]
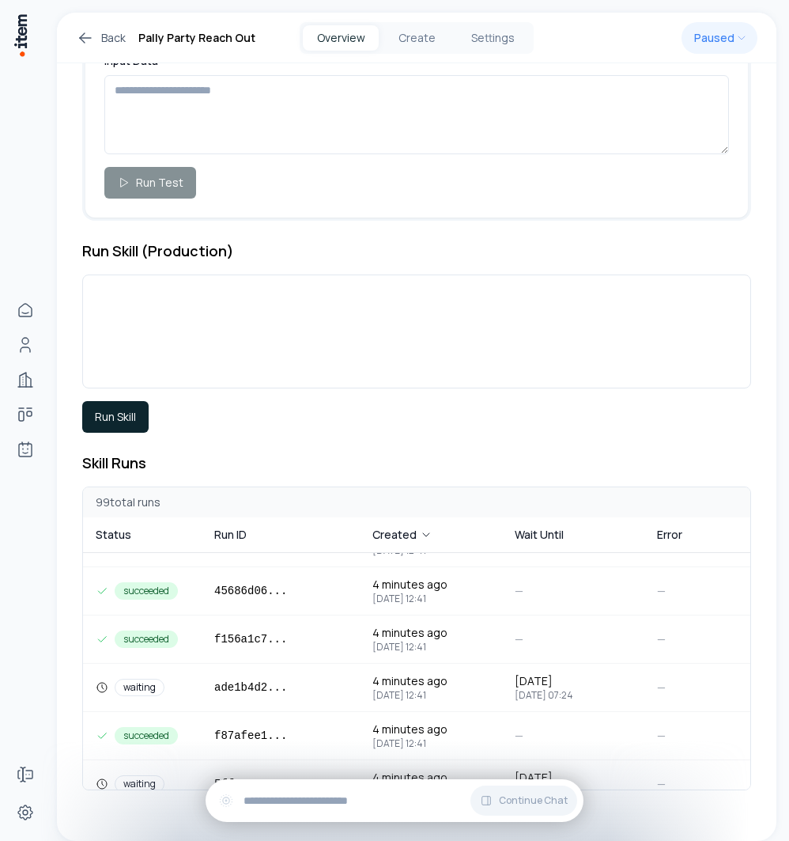
scroll to position [683, 0]
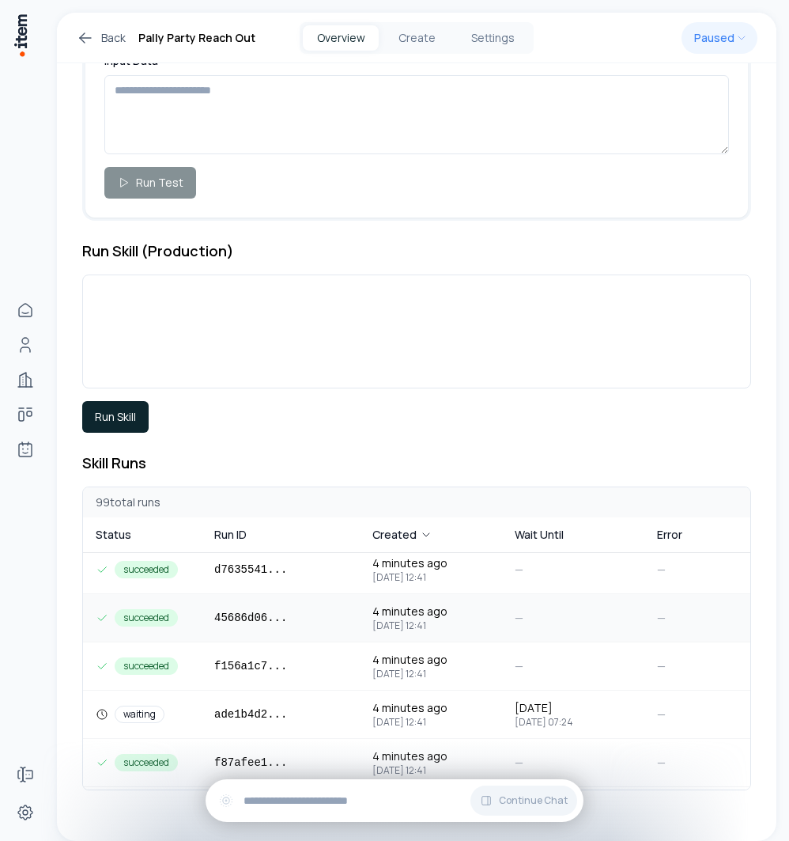
click at [307, 610] on td "45686d06 ..." at bounding box center [281, 617] width 158 height 47
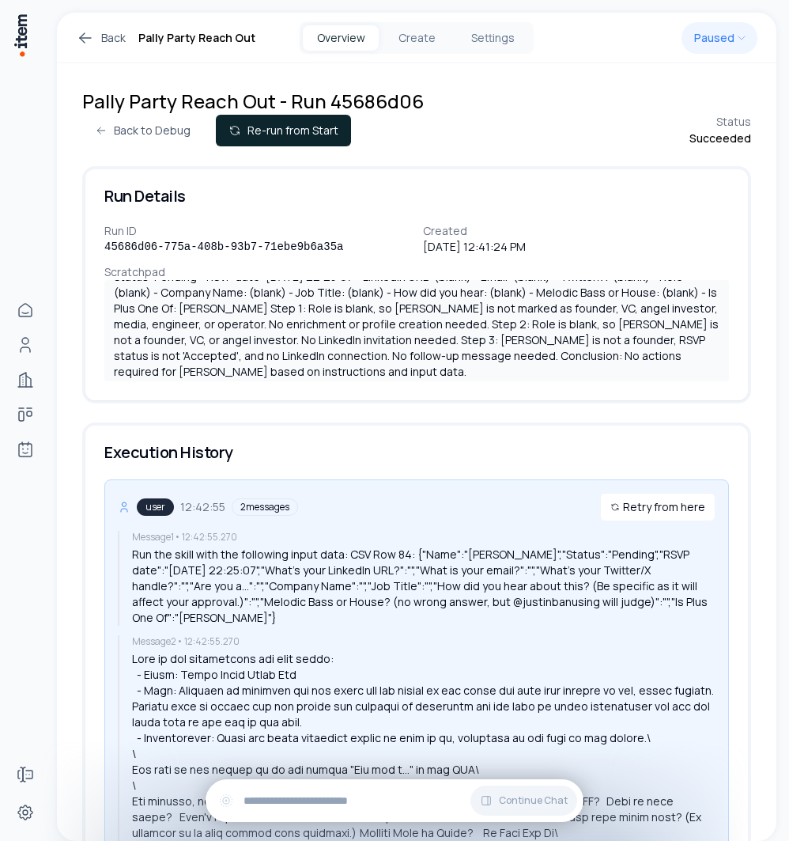
scroll to position [37, 0]
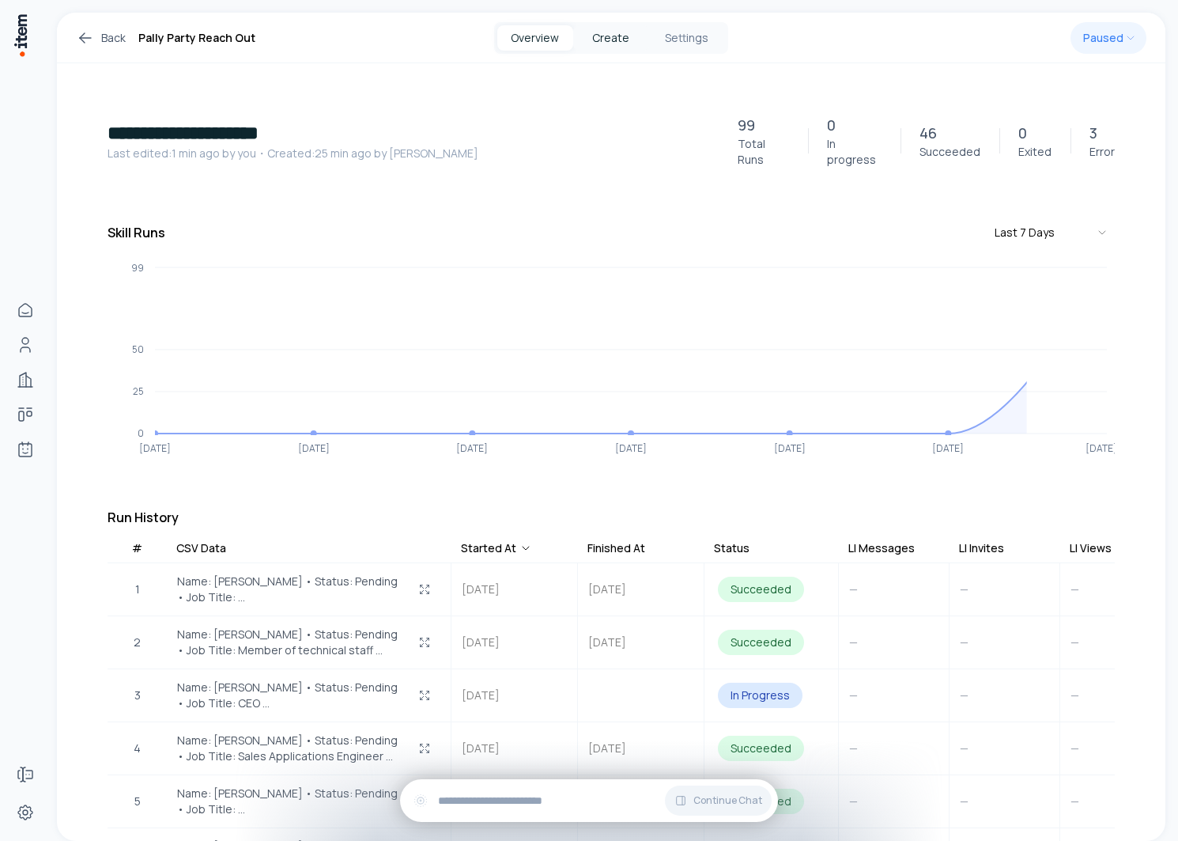
click at [612, 42] on button "Create" at bounding box center [611, 37] width 76 height 25
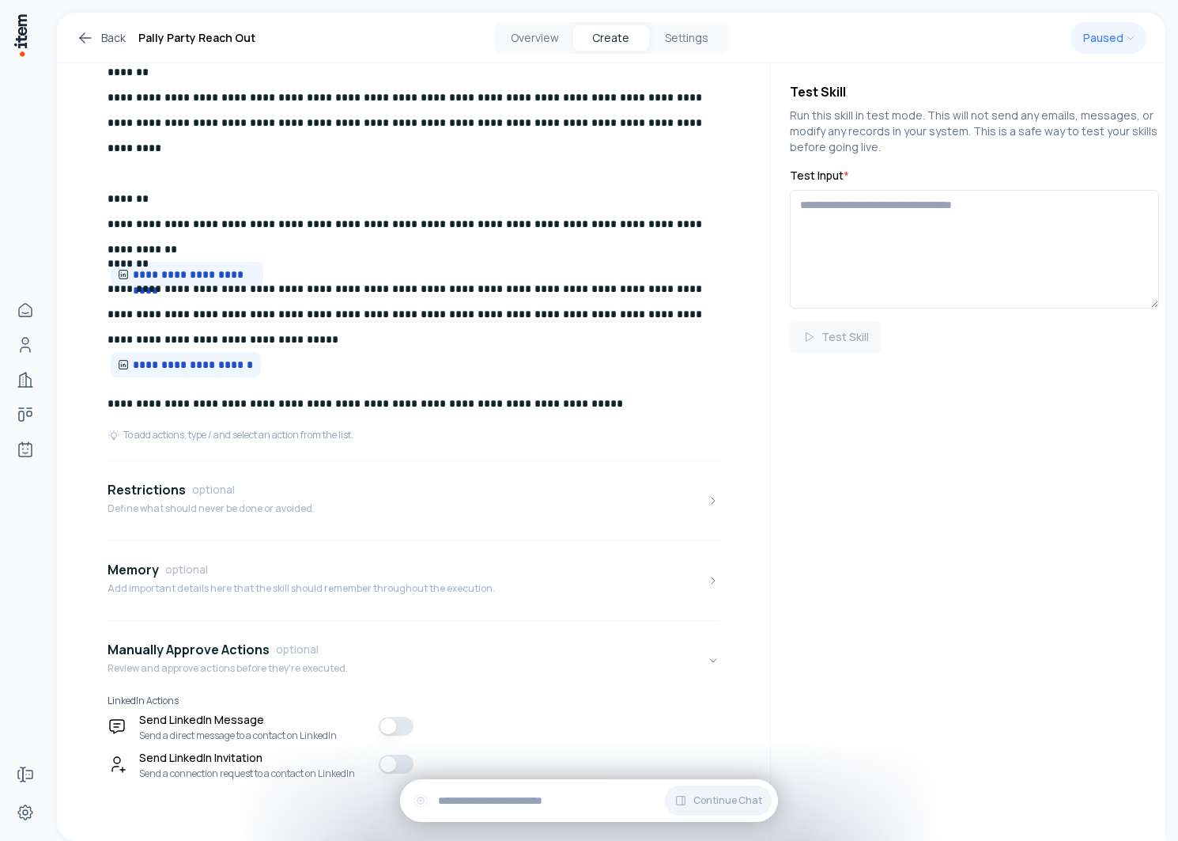
scroll to position [679, 0]
